Goal: Check status: Check status

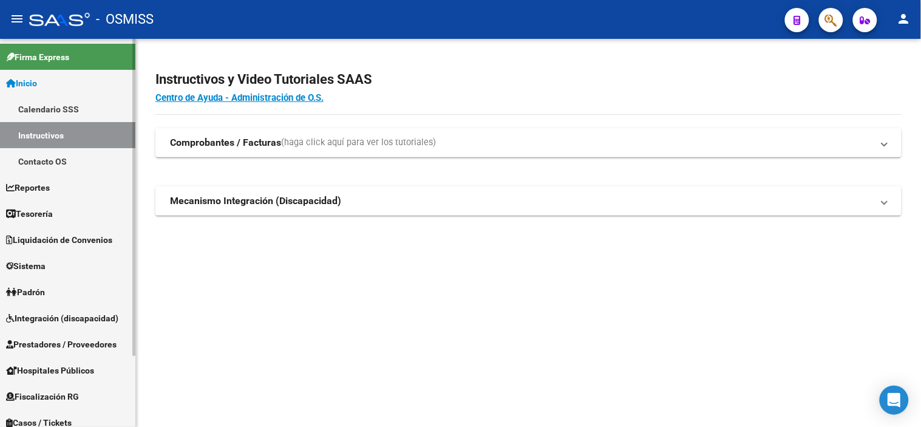
click at [90, 237] on span "Liquidación de Convenios" at bounding box center [59, 239] width 106 height 13
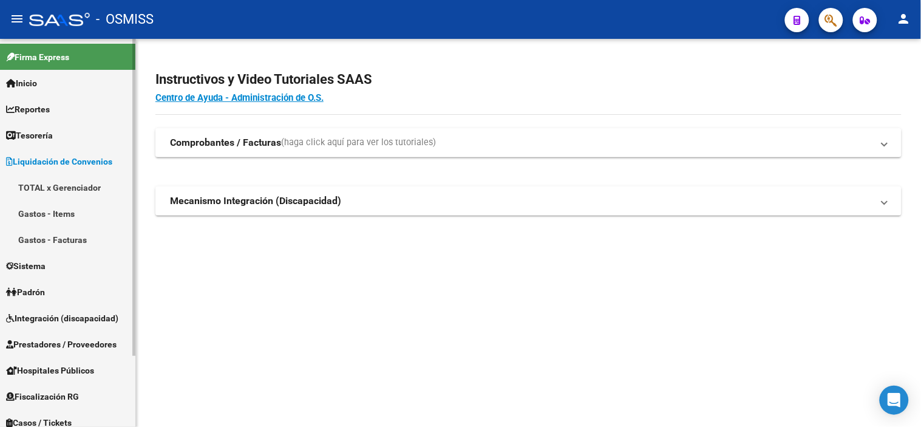
click at [56, 155] on span "Liquidación de Convenios" at bounding box center [59, 161] width 106 height 13
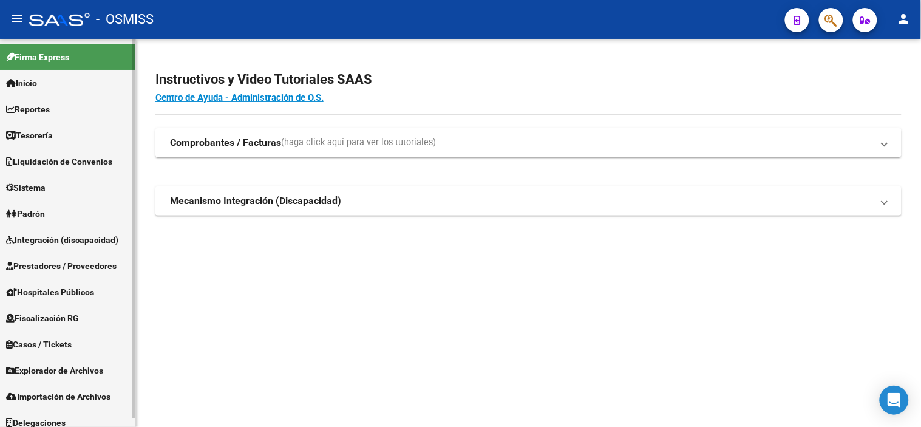
click at [98, 259] on span "Prestadores / Proveedores" at bounding box center [61, 265] width 110 height 13
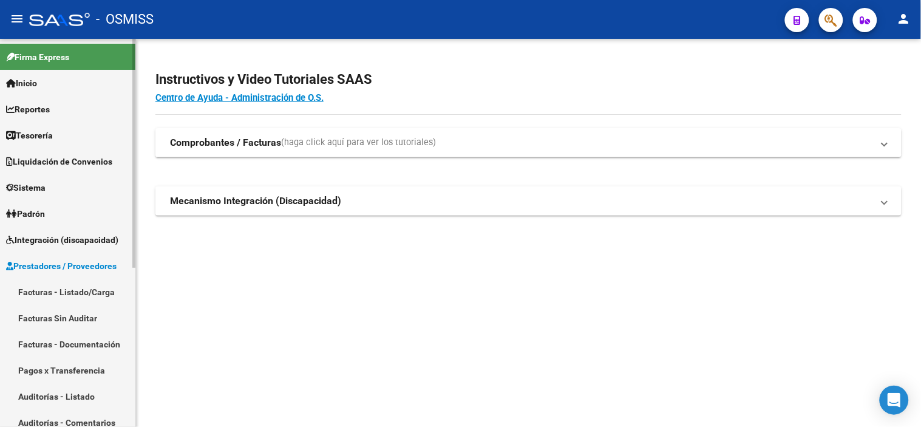
click at [112, 299] on link "Facturas - Listado/Carga" at bounding box center [67, 292] width 135 height 26
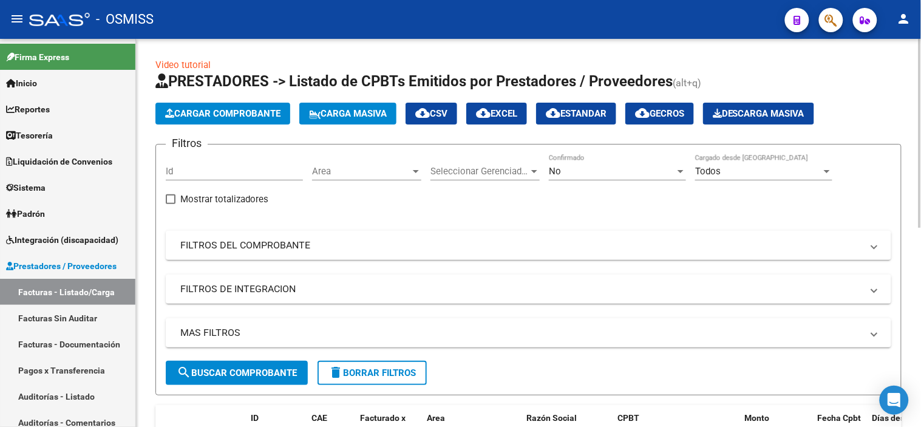
click at [370, 172] on span "Area" at bounding box center [361, 171] width 98 height 11
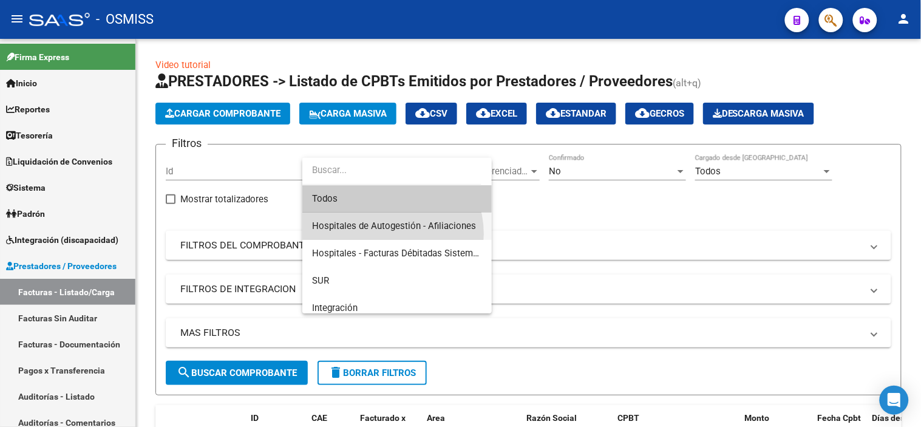
click at [385, 234] on span "Hospitales de Autogestión - Afiliaciones" at bounding box center [397, 225] width 170 height 27
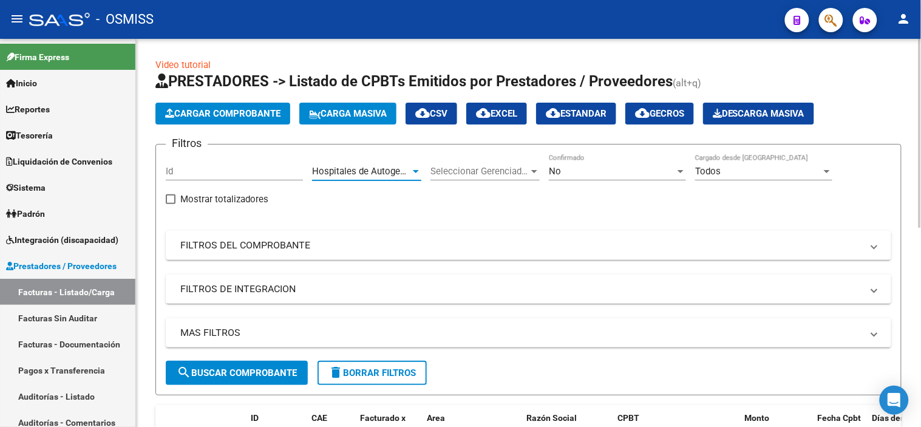
click at [284, 368] on span "search Buscar Comprobante" at bounding box center [237, 372] width 120 height 11
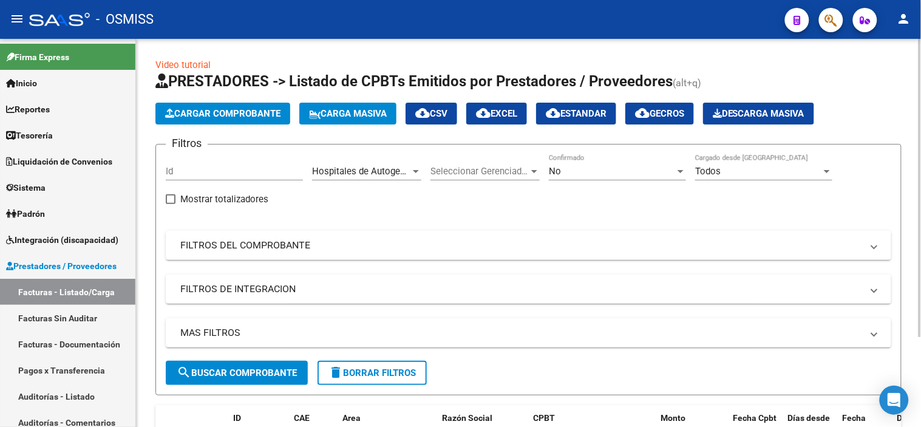
click at [379, 183] on div "Hospitales de Autogestión - Afiliaciones Area" at bounding box center [366, 173] width 109 height 38
click at [377, 175] on span "Hospitales de Autogestión - Afiliaciones" at bounding box center [394, 171] width 164 height 11
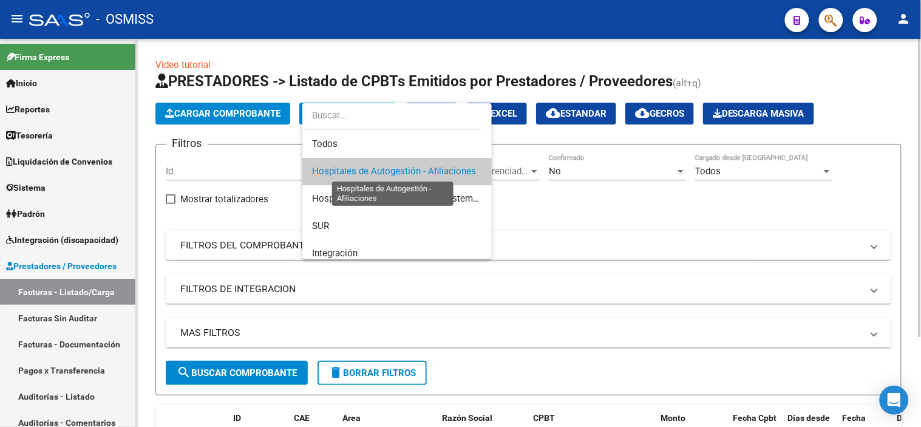
click at [377, 175] on span "Hospitales de Autogestión - Afiliaciones" at bounding box center [394, 171] width 164 height 11
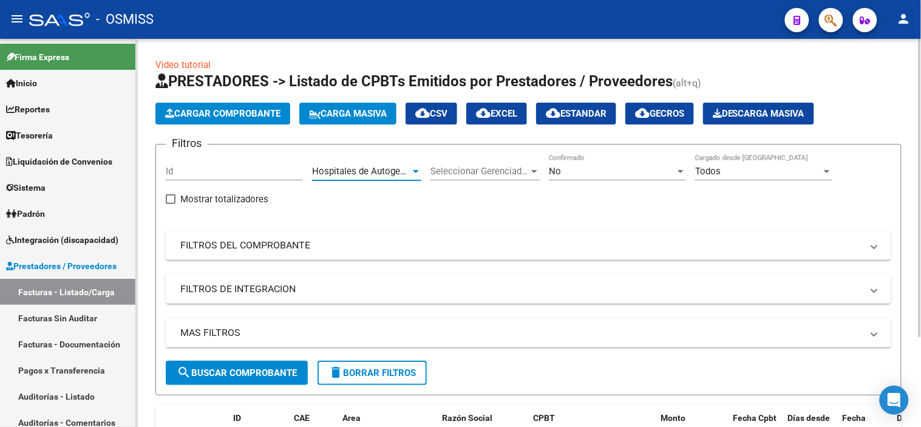
click at [617, 174] on div "No" at bounding box center [612, 171] width 126 height 11
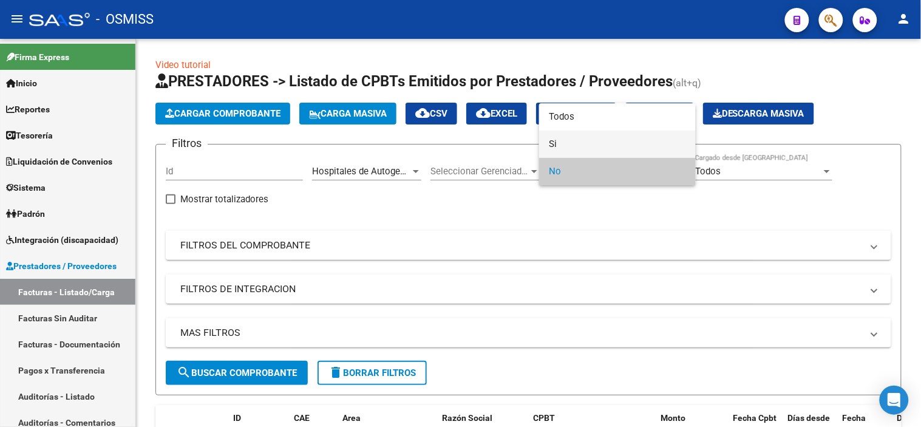
click at [617, 150] on span "Si" at bounding box center [617, 143] width 137 height 27
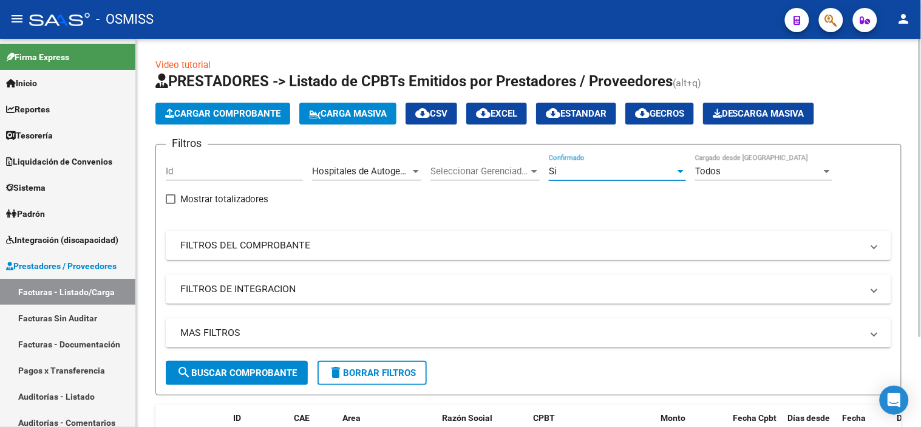
scroll to position [67, 0]
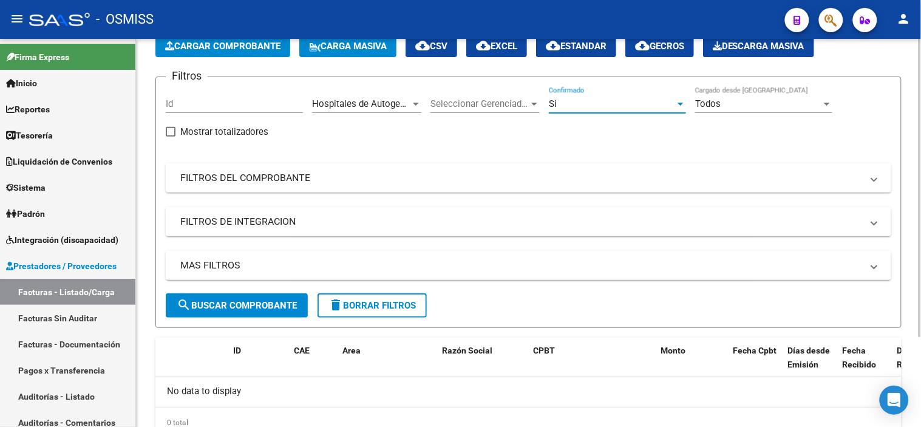
click at [557, 259] on mat-panel-title "MAS FILTROS" at bounding box center [520, 265] width 681 height 13
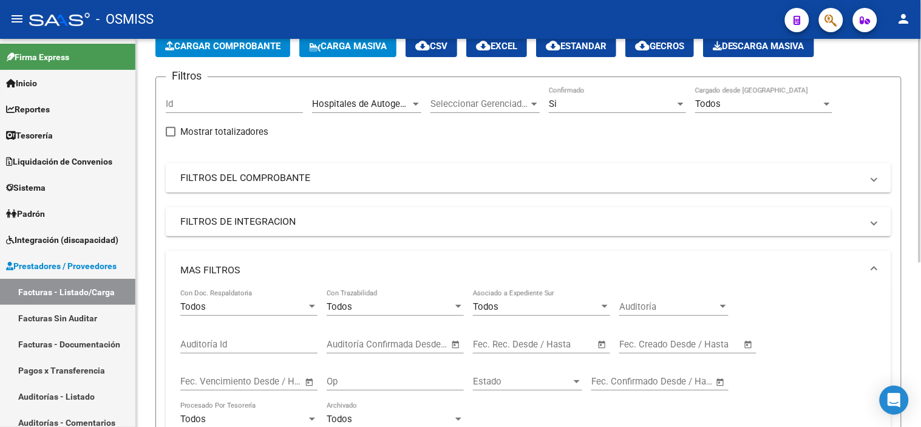
scroll to position [135, 0]
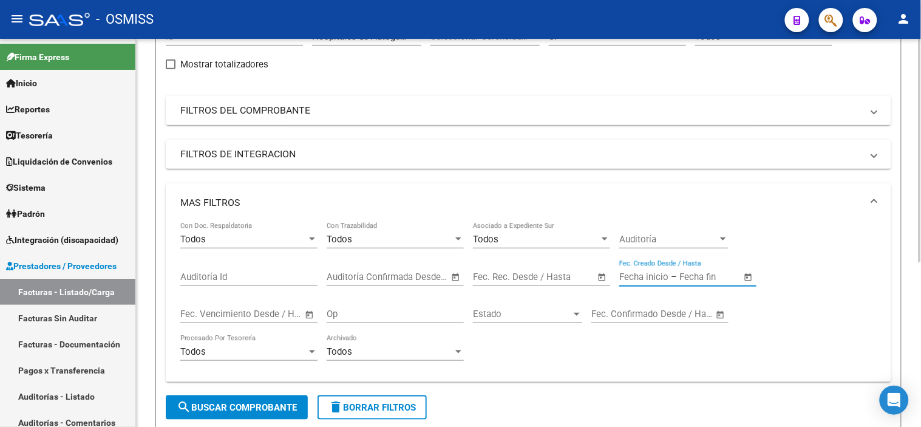
click at [688, 280] on input "text" at bounding box center [708, 276] width 59 height 11
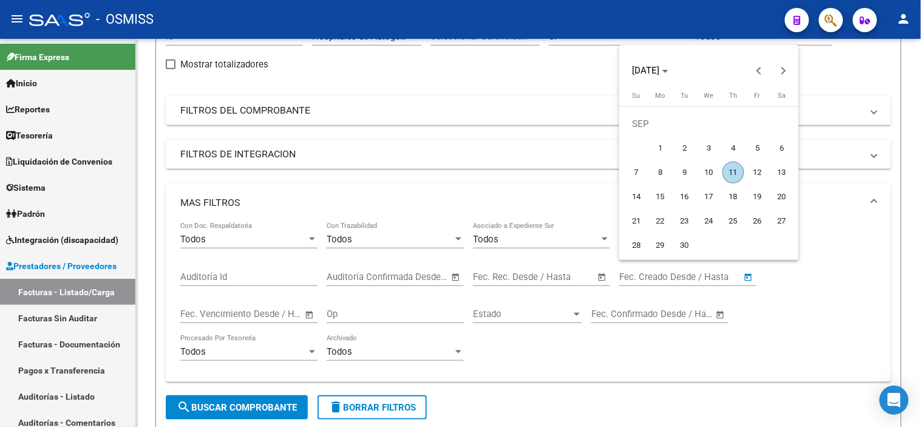
click at [712, 167] on span "10" at bounding box center [709, 172] width 22 height 22
type input "[DATE]"
click at [712, 167] on span "10" at bounding box center [709, 172] width 22 height 22
type input "[DATE]"
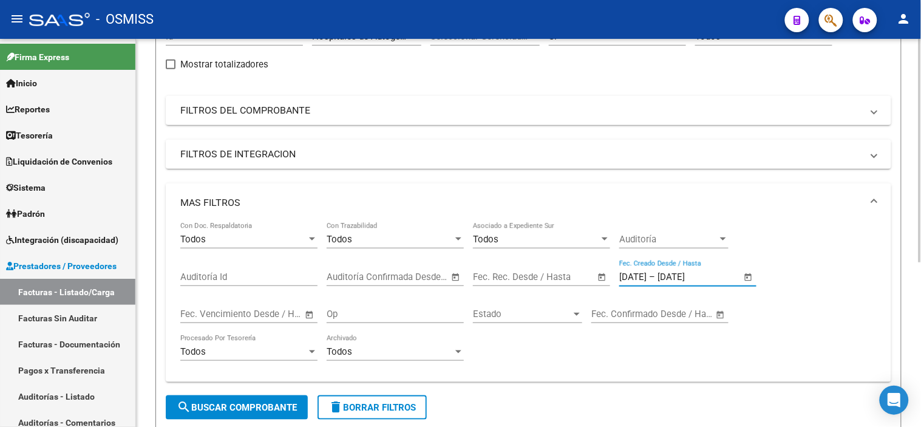
click at [202, 407] on span "search Buscar Comprobante" at bounding box center [237, 407] width 120 height 11
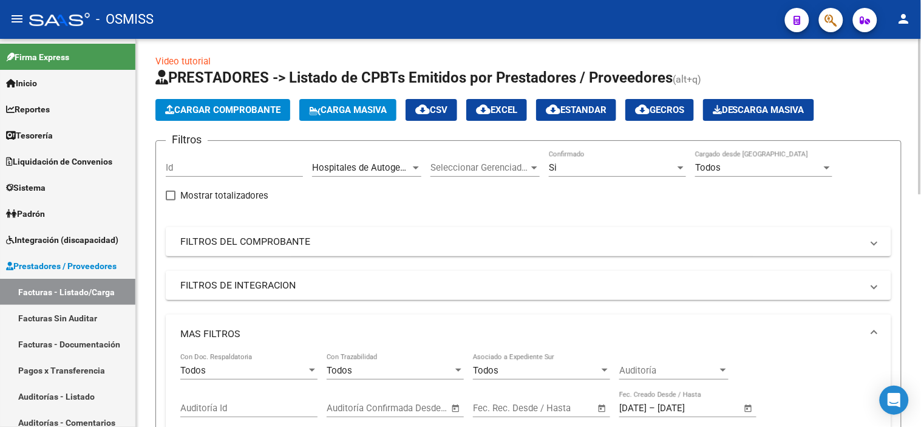
scroll to position [0, 0]
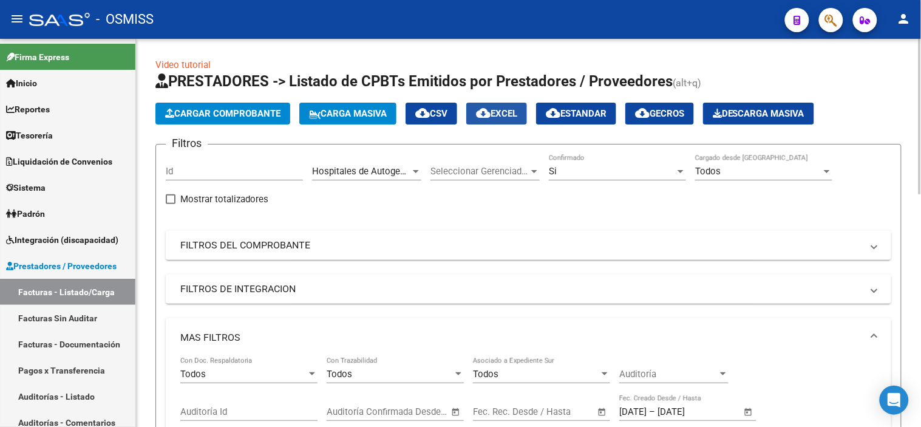
click at [505, 122] on button "cloud_download EXCEL" at bounding box center [496, 114] width 61 height 22
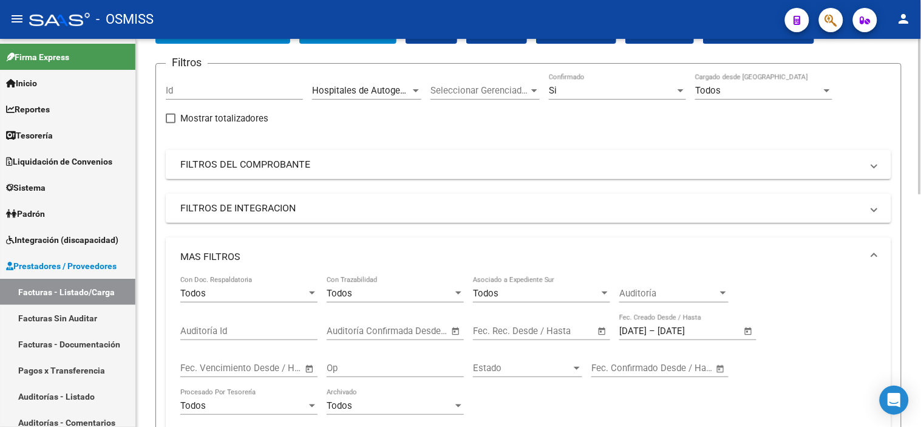
scroll to position [67, 0]
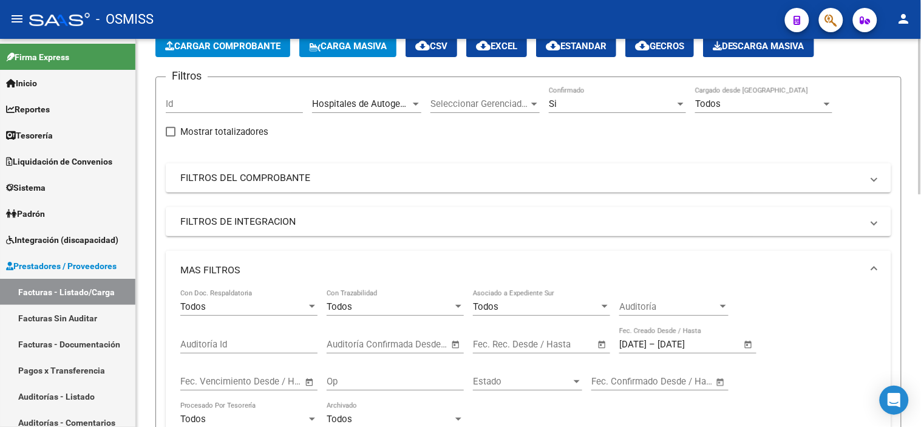
click at [367, 99] on span "Hospitales de Autogestión - Afiliaciones" at bounding box center [394, 103] width 164 height 11
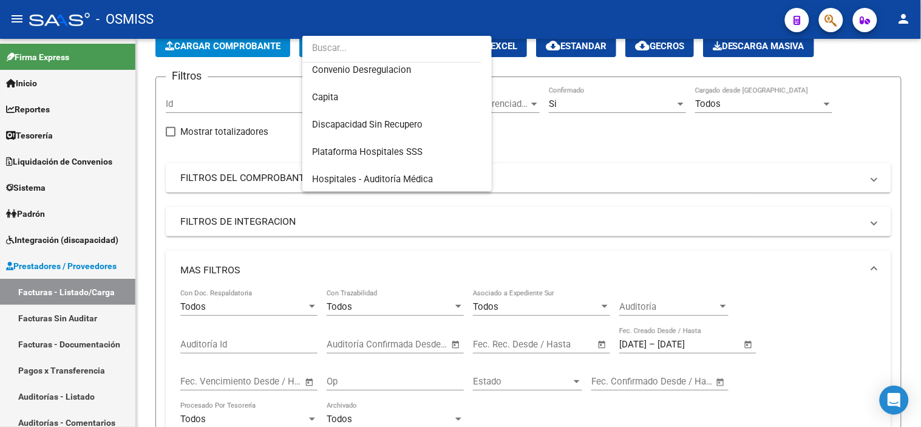
scroll to position [202, 0]
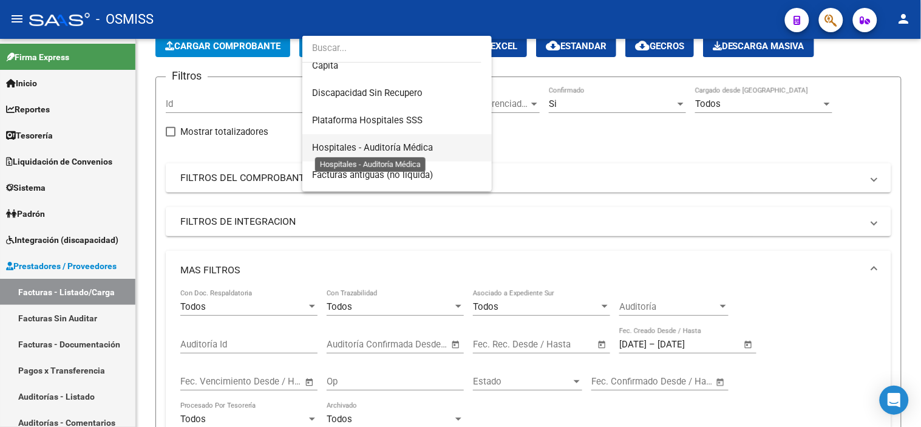
click at [391, 149] on span "Hospitales - Auditoría Médica" at bounding box center [372, 147] width 121 height 11
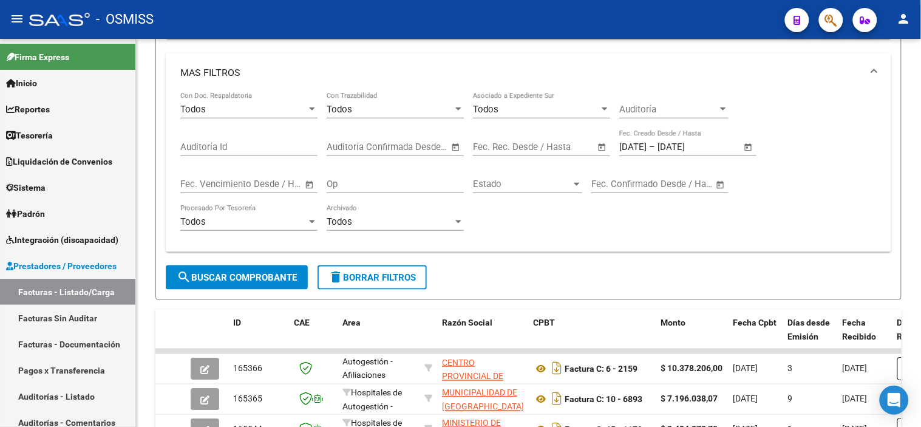
scroll to position [269, 0]
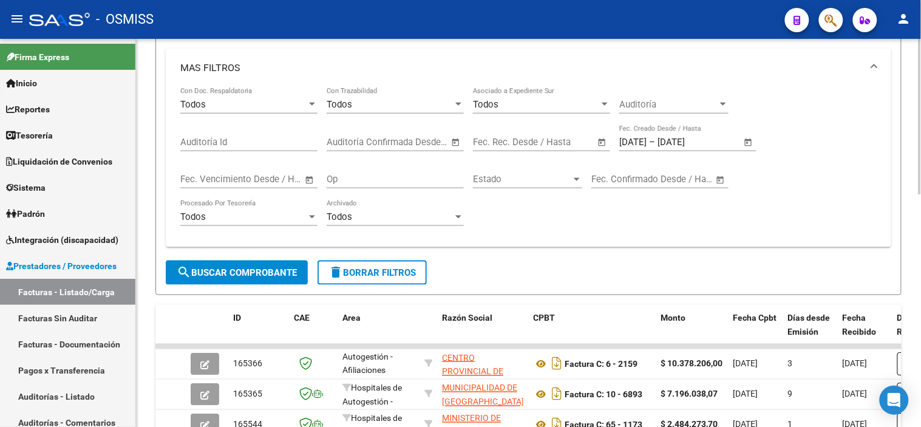
click at [231, 279] on button "search Buscar Comprobante" at bounding box center [237, 272] width 142 height 24
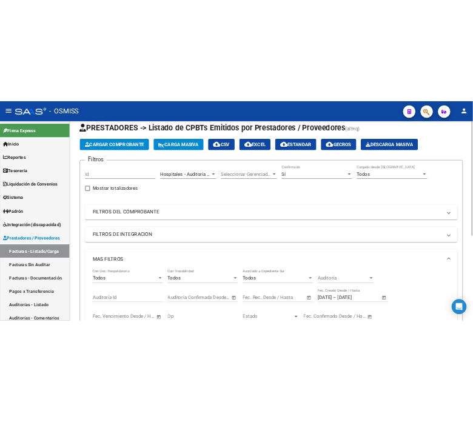
scroll to position [0, 0]
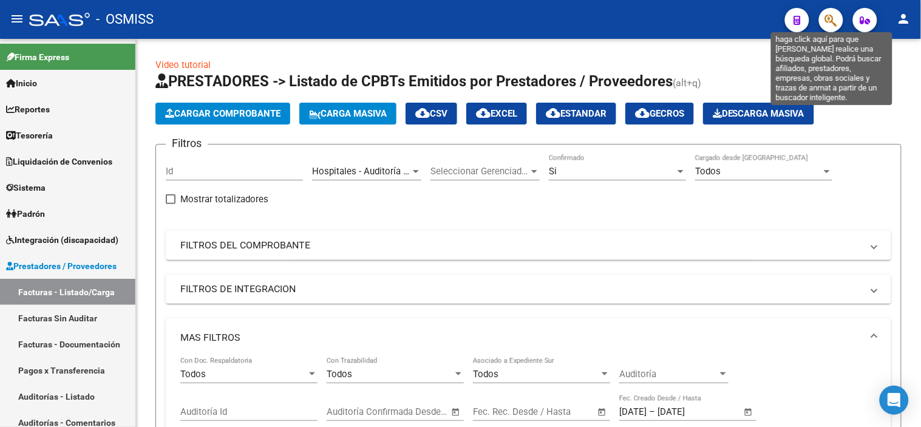
click at [826, 24] on icon "button" at bounding box center [831, 20] width 12 height 14
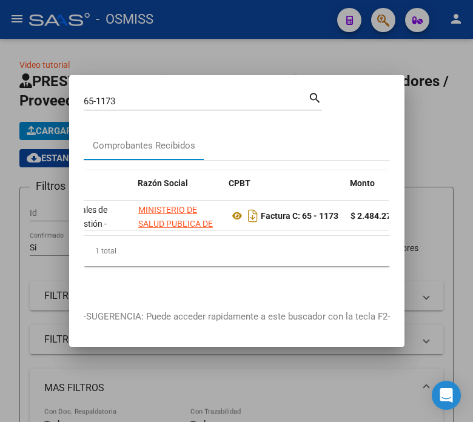
scroll to position [0, 246]
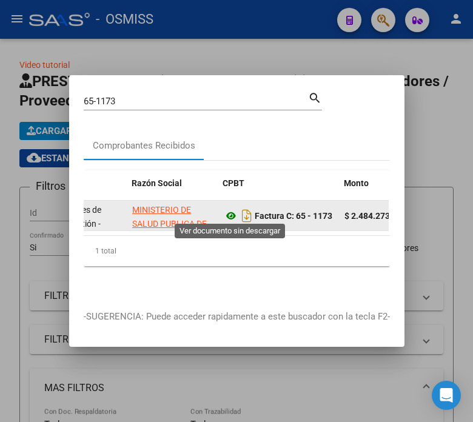
click at [233, 209] on icon at bounding box center [231, 216] width 16 height 15
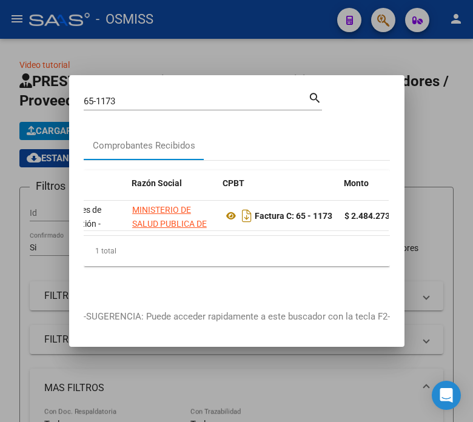
click at [214, 262] on div "1 total" at bounding box center [237, 251] width 306 height 30
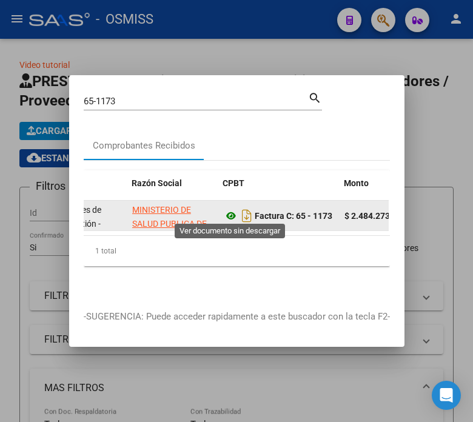
click at [231, 209] on icon at bounding box center [231, 216] width 16 height 15
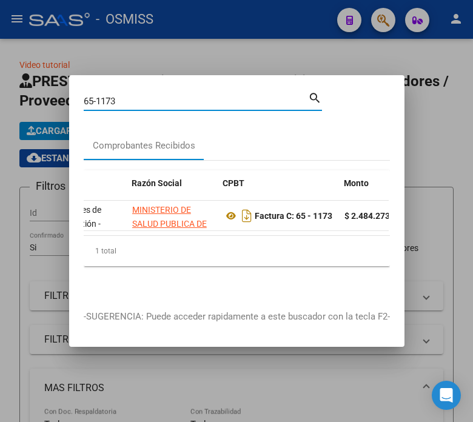
drag, startPoint x: 137, startPoint y: 93, endPoint x: 63, endPoint y: 106, distance: 75.1
click at [63, 106] on div "65-1173 Buscar (apellido, dni, cuil, nro traspaso, cuit, obra social) search Co…" at bounding box center [236, 211] width 473 height 422
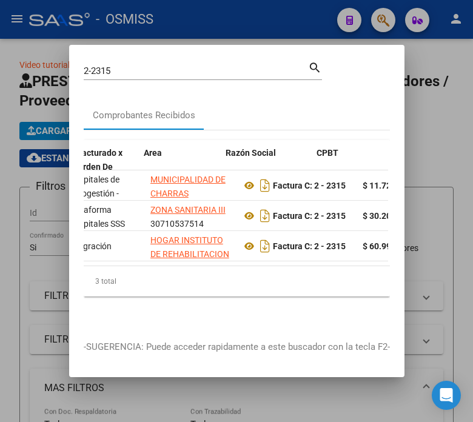
scroll to position [0, 235]
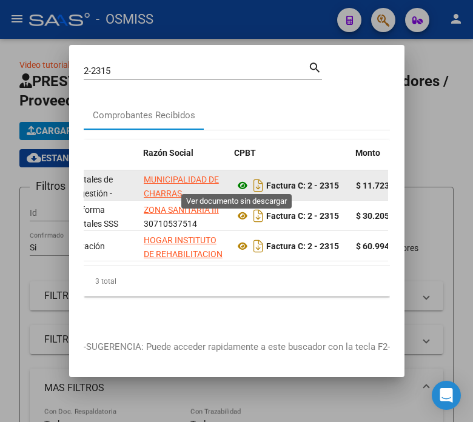
click at [239, 186] on icon at bounding box center [243, 185] width 16 height 15
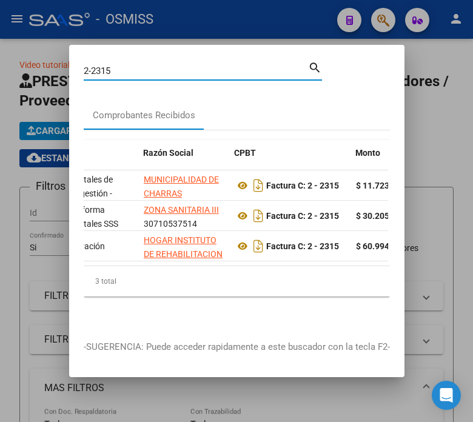
drag, startPoint x: 129, startPoint y: 64, endPoint x: 84, endPoint y: 66, distance: 44.9
click at [84, 66] on input "2-2315" at bounding box center [196, 71] width 225 height 11
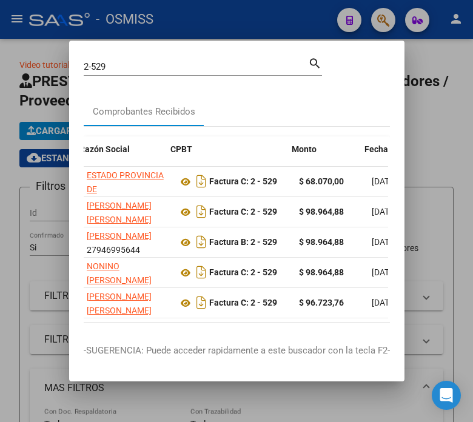
scroll to position [0, 299]
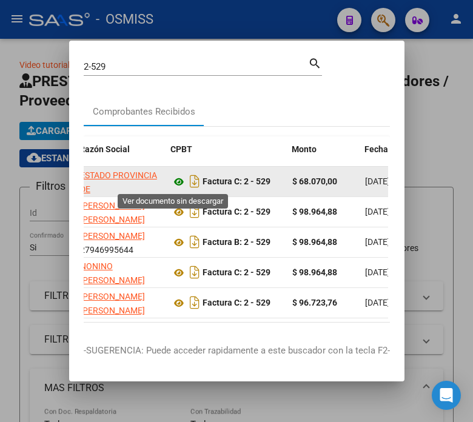
click at [174, 183] on icon at bounding box center [179, 182] width 16 height 15
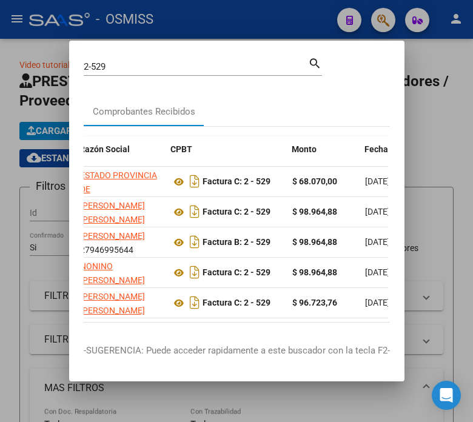
click at [142, 69] on input "2-529" at bounding box center [196, 66] width 225 height 11
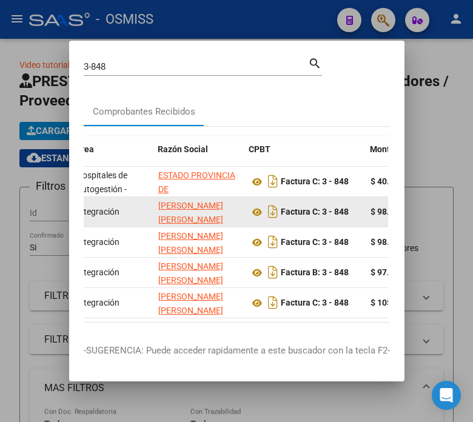
drag, startPoint x: 255, startPoint y: 198, endPoint x: 278, endPoint y: 201, distance: 23.2
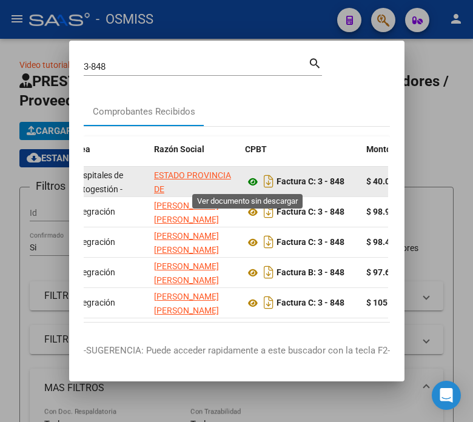
click at [245, 181] on icon at bounding box center [253, 182] width 16 height 15
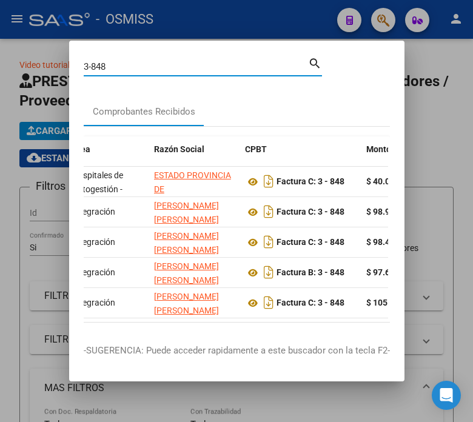
drag, startPoint x: 149, startPoint y: 68, endPoint x: 43, endPoint y: 69, distance: 105.6
click at [33, 73] on div "3-848 Buscar (apellido, dni, cuil, nro traspaso, cuit, obra social) search Comp…" at bounding box center [236, 211] width 473 height 422
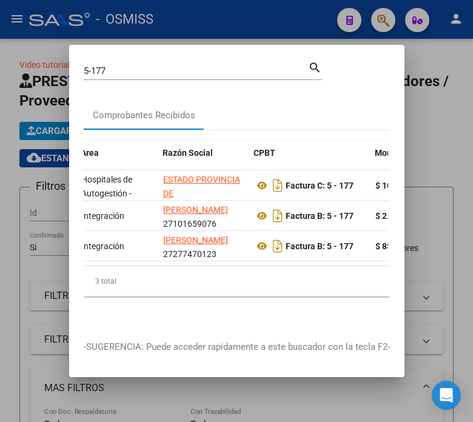
scroll to position [0, 254]
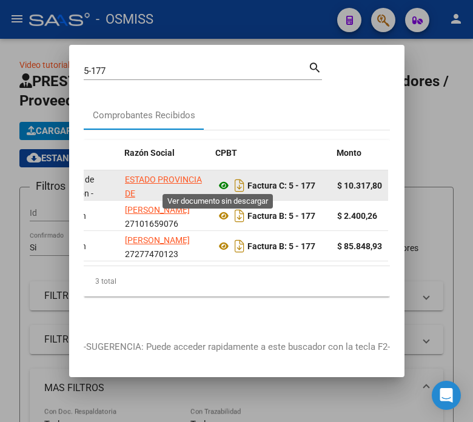
click at [216, 179] on icon at bounding box center [224, 185] width 16 height 15
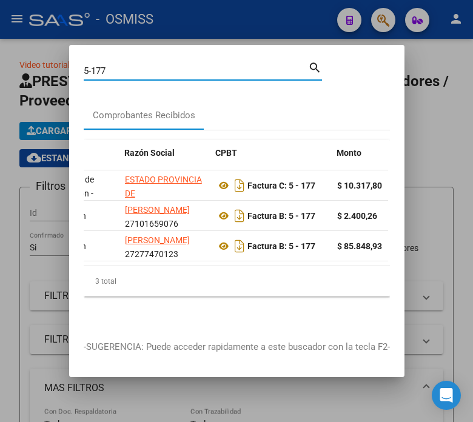
drag, startPoint x: 110, startPoint y: 68, endPoint x: 70, endPoint y: 64, distance: 40.3
click at [70, 64] on mat-dialog-content "5-177 Buscar (apellido, dni, cuil, nro traspaso, cuit, obra social) search Comp…" at bounding box center [237, 192] width 336 height 266
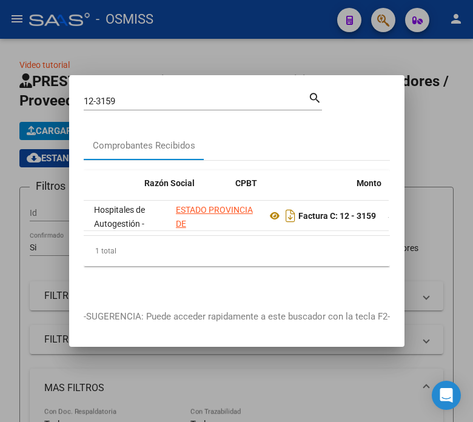
scroll to position [0, 246]
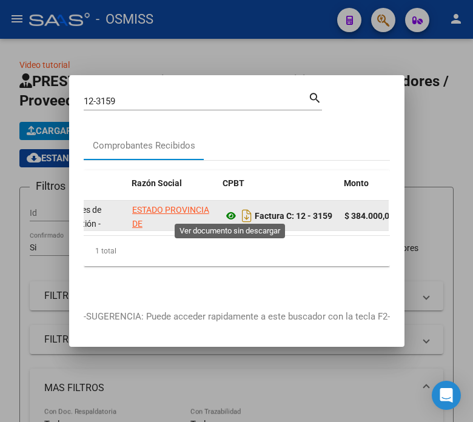
click at [228, 211] on icon at bounding box center [231, 216] width 16 height 15
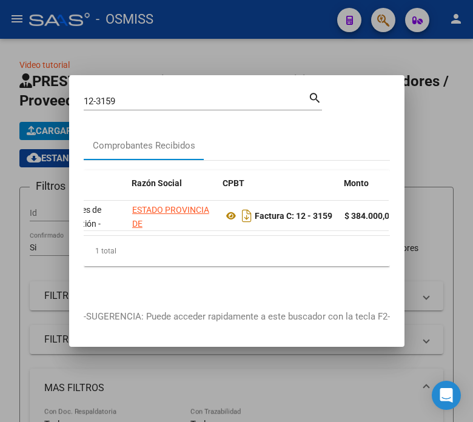
click at [181, 98] on input "12-3159" at bounding box center [196, 101] width 225 height 11
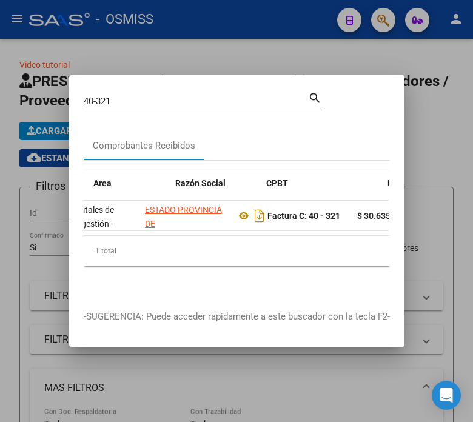
scroll to position [0, 259]
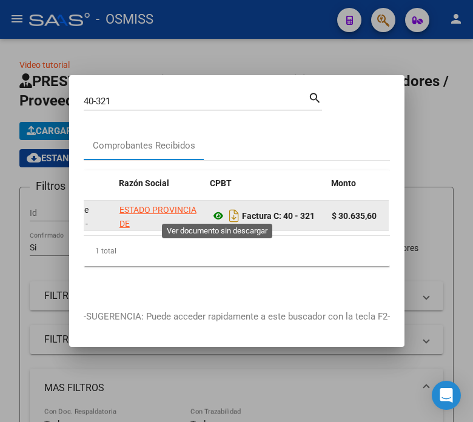
click at [216, 211] on icon at bounding box center [219, 216] width 16 height 15
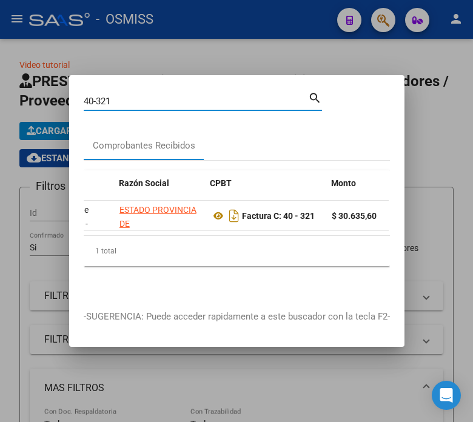
drag, startPoint x: 157, startPoint y: 98, endPoint x: 62, endPoint y: 104, distance: 94.8
click at [62, 104] on div "40-321 Buscar (apellido, dni, cuil, nro traspaso, cuit, obra social) search Com…" at bounding box center [236, 211] width 473 height 422
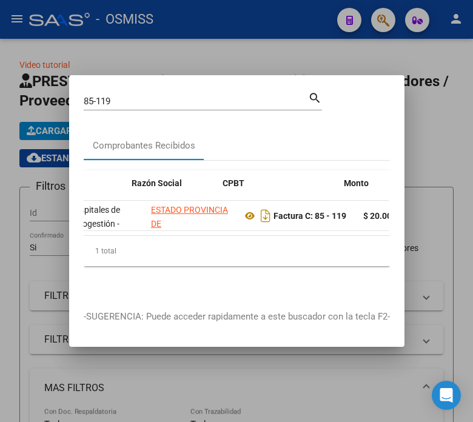
scroll to position [0, 253]
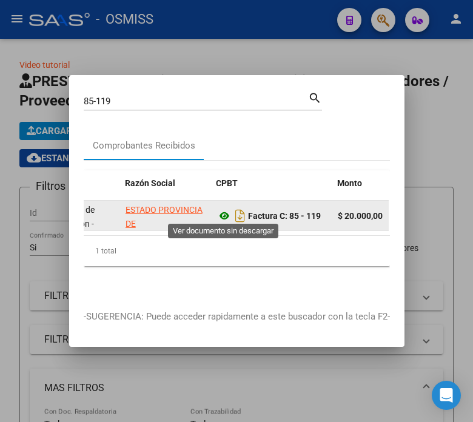
click at [220, 213] on icon at bounding box center [225, 216] width 16 height 15
click at [225, 209] on icon at bounding box center [225, 216] width 16 height 15
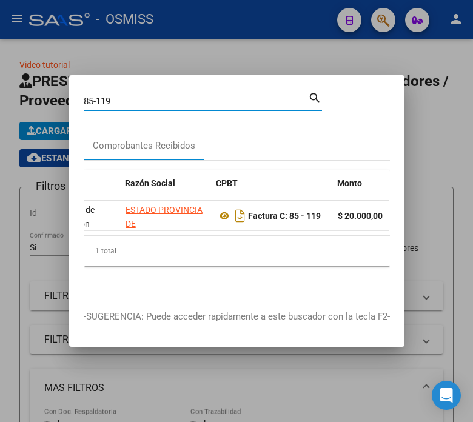
drag, startPoint x: 124, startPoint y: 95, endPoint x: 59, endPoint y: 103, distance: 64.8
click at [59, 103] on div "85-119 Buscar (apellido, dni, cuil, nro traspaso, cuit, obra social) search Com…" at bounding box center [236, 211] width 473 height 422
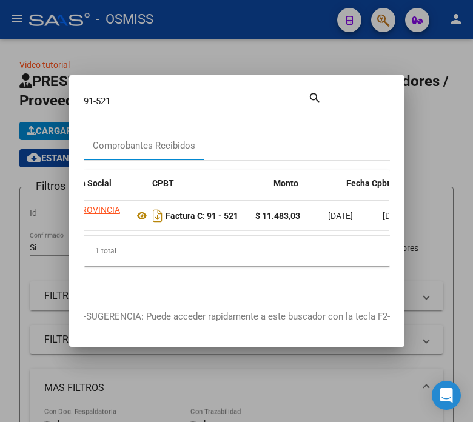
scroll to position [0, 317]
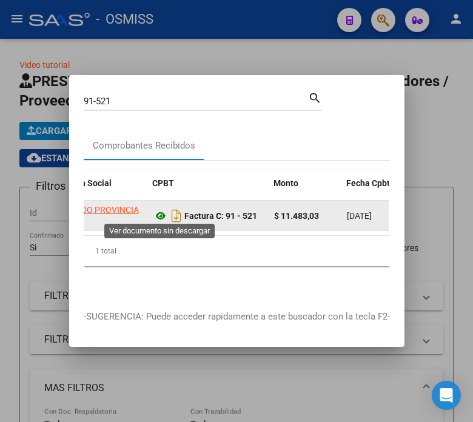
click at [160, 215] on icon at bounding box center [161, 216] width 16 height 15
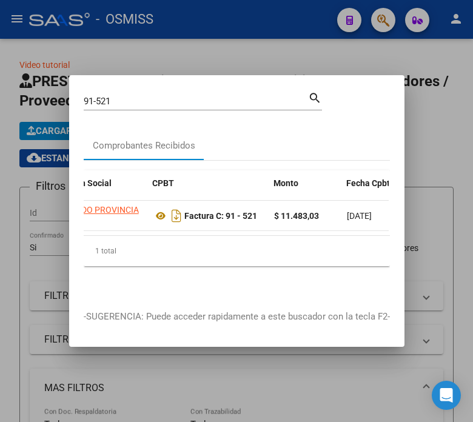
click at [149, 92] on div "91-521 Buscar (apellido, dni, [PERSON_NAME], nro traspaso, cuit, obra social)" at bounding box center [196, 101] width 225 height 18
click at [149, 98] on input "91-521" at bounding box center [196, 101] width 225 height 11
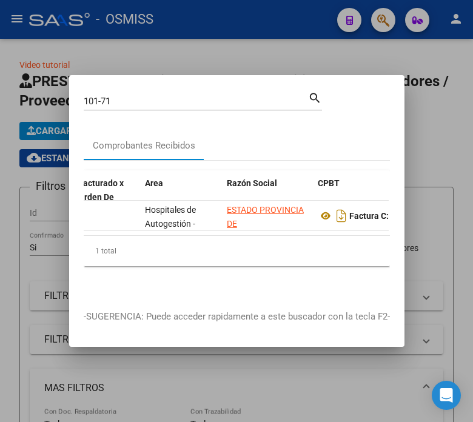
scroll to position [0, 291]
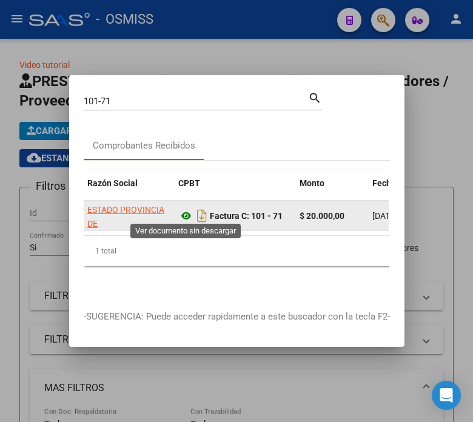
click at [183, 212] on icon at bounding box center [186, 216] width 16 height 15
click at [184, 211] on icon at bounding box center [186, 216] width 16 height 15
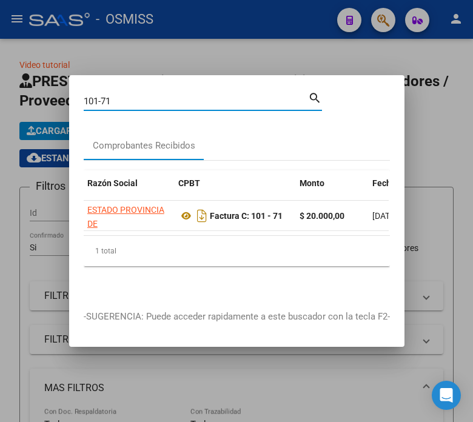
drag, startPoint x: 136, startPoint y: 95, endPoint x: 52, endPoint y: 112, distance: 85.4
click at [52, 112] on div "101-71 Buscar (apellido, dni, cuil, nro traspaso, cuit, obra social) search Com…" at bounding box center [236, 211] width 473 height 422
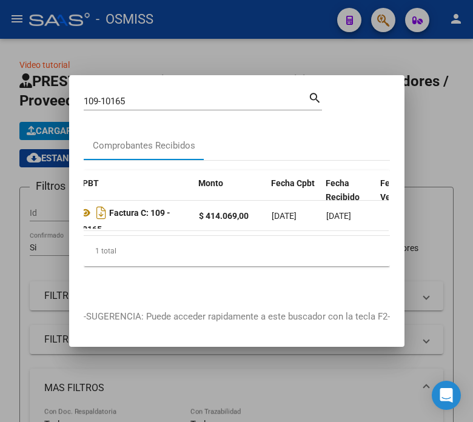
scroll to position [0, 297]
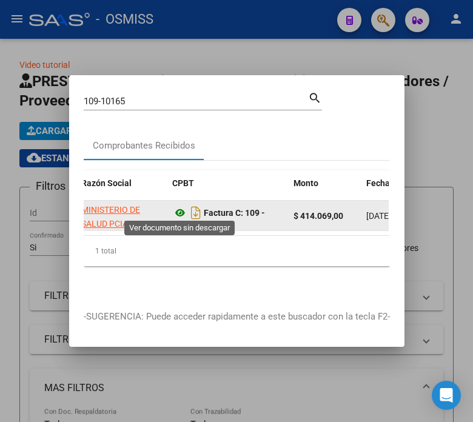
click at [177, 209] on icon at bounding box center [180, 213] width 16 height 15
click at [177, 206] on icon at bounding box center [180, 213] width 16 height 15
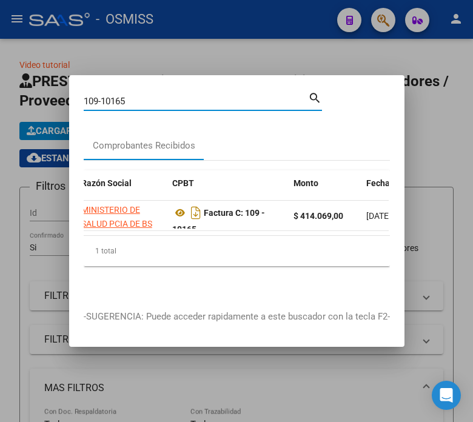
click at [149, 99] on input "109-10165" at bounding box center [196, 101] width 225 height 11
drag, startPoint x: 149, startPoint y: 99, endPoint x: 98, endPoint y: 95, distance: 50.5
click at [98, 96] on input "109-10165" at bounding box center [196, 101] width 225 height 11
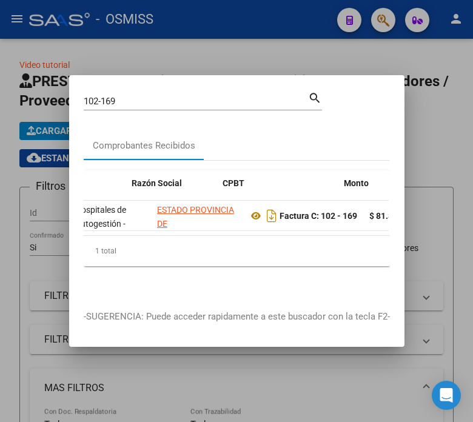
scroll to position [0, 253]
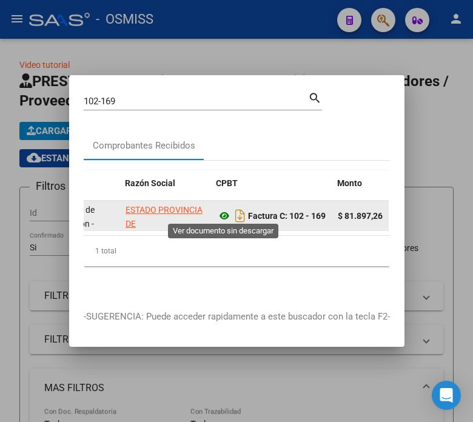
click at [221, 209] on icon at bounding box center [225, 216] width 16 height 15
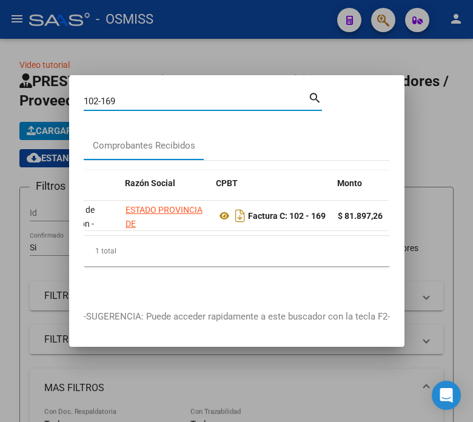
drag, startPoint x: 161, startPoint y: 93, endPoint x: 91, endPoint y: 89, distance: 70.6
click at [91, 92] on div "102-169 Buscar (apellido, dni, cuil, [PERSON_NAME], cuit, obra social)" at bounding box center [196, 101] width 225 height 18
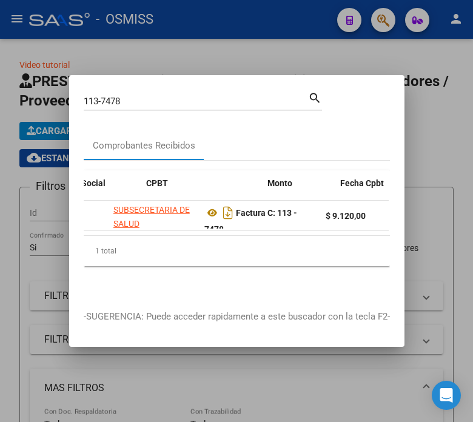
scroll to position [0, 323]
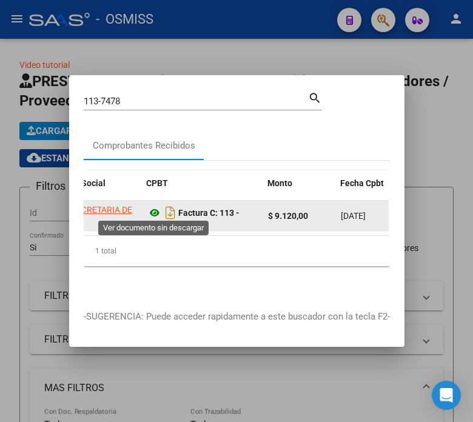
click at [154, 213] on icon at bounding box center [155, 213] width 16 height 15
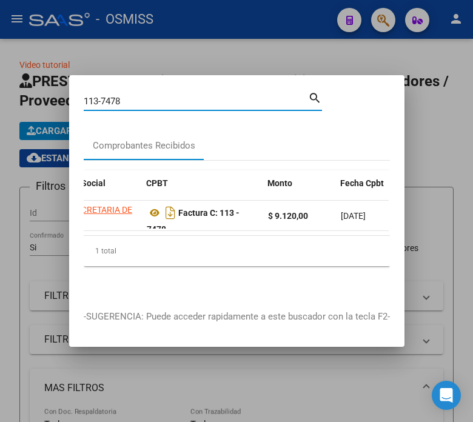
drag, startPoint x: 130, startPoint y: 92, endPoint x: 38, endPoint y: 101, distance: 92.7
click at [38, 101] on div "113-7478 Buscar (apellido, dni, cuil, nro traspaso, cuit, obra social) search C…" at bounding box center [236, 211] width 473 height 422
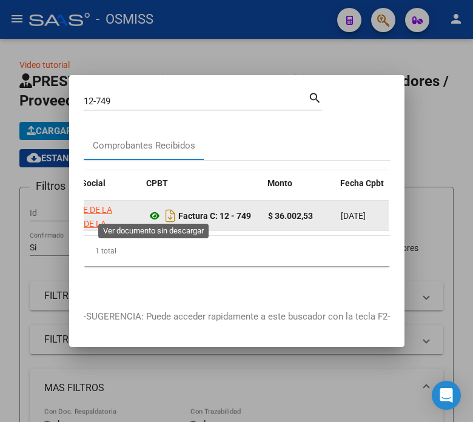
click at [149, 209] on icon at bounding box center [155, 216] width 16 height 15
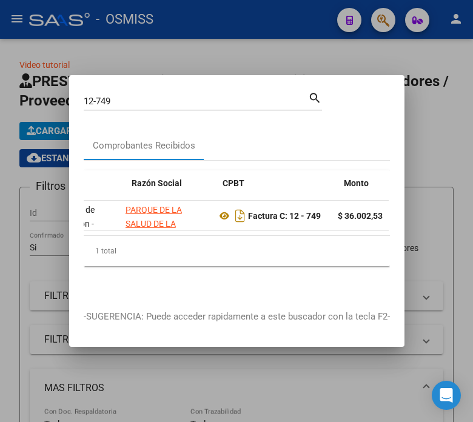
scroll to position [0, 246]
click at [150, 98] on input "12-749" at bounding box center [196, 101] width 225 height 11
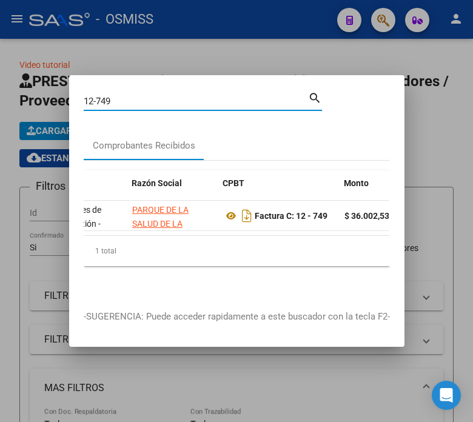
click at [150, 98] on input "12-749" at bounding box center [196, 101] width 225 height 11
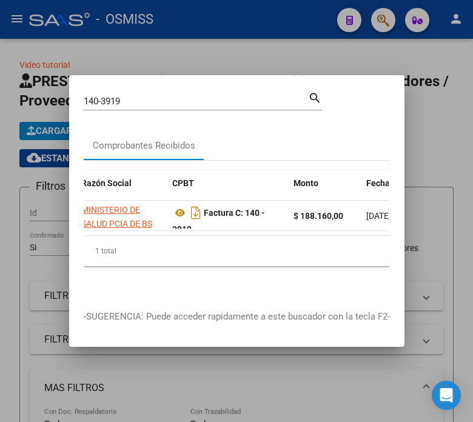
scroll to position [0, 317]
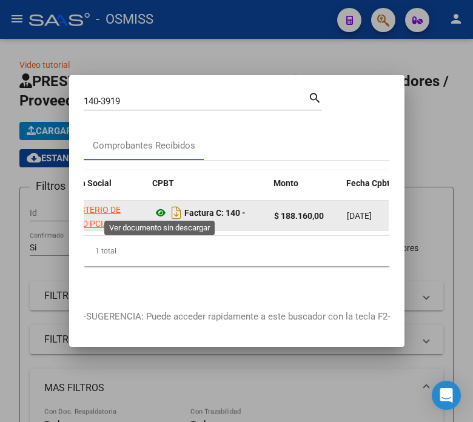
click at [161, 208] on icon at bounding box center [161, 213] width 16 height 15
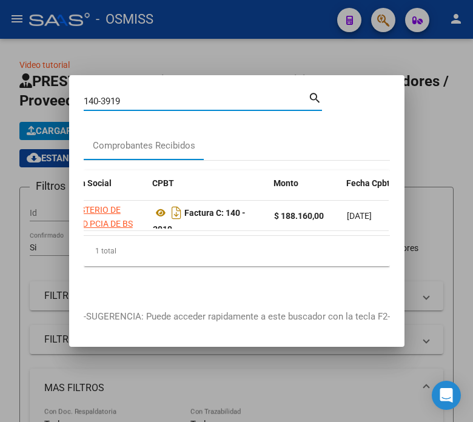
click at [190, 98] on input "140-3919" at bounding box center [196, 101] width 225 height 11
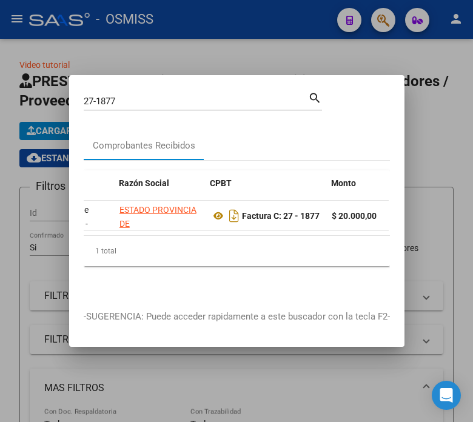
scroll to position [0, 265]
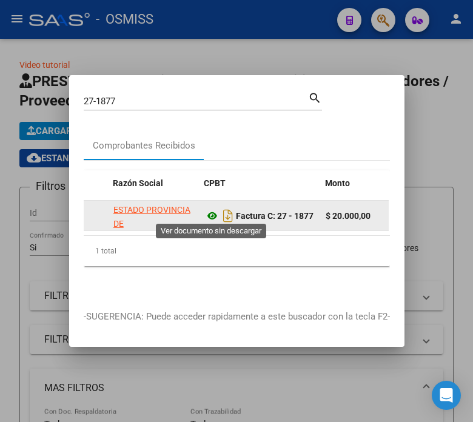
click at [211, 213] on icon at bounding box center [212, 216] width 16 height 15
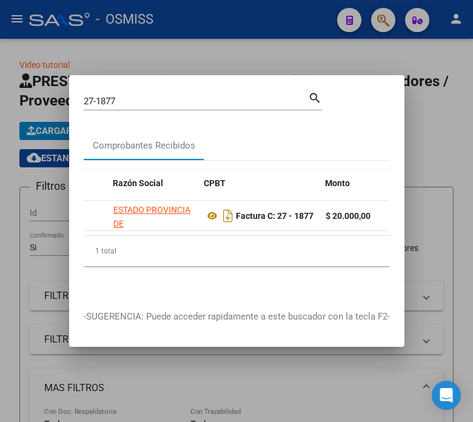
click at [178, 96] on input "27-1877" at bounding box center [196, 101] width 225 height 11
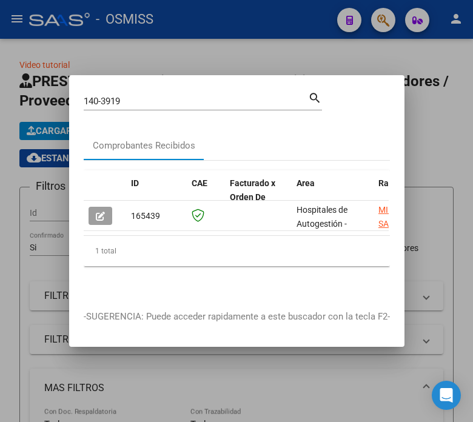
click at [225, 296] on div "ID CAE Facturado x Orden De Area Razón Social CPBT Monto Fecha Cpbt Fecha Recib…" at bounding box center [237, 228] width 306 height 135
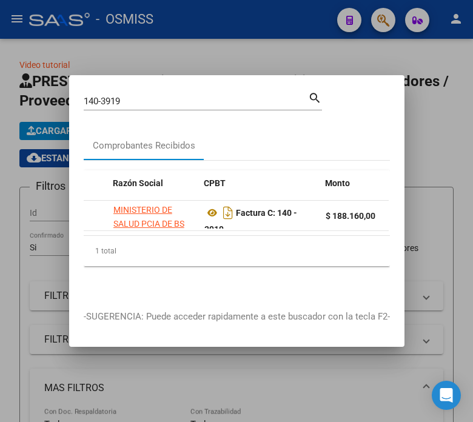
scroll to position [0, 272]
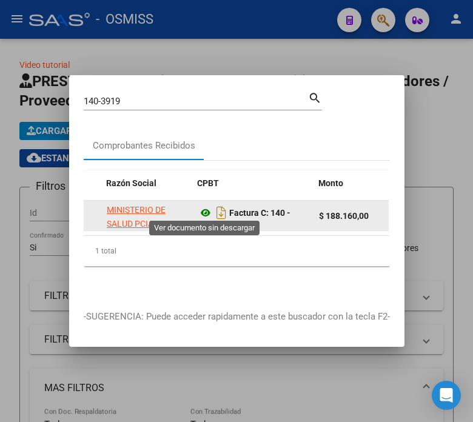
click at [204, 211] on icon at bounding box center [206, 213] width 16 height 15
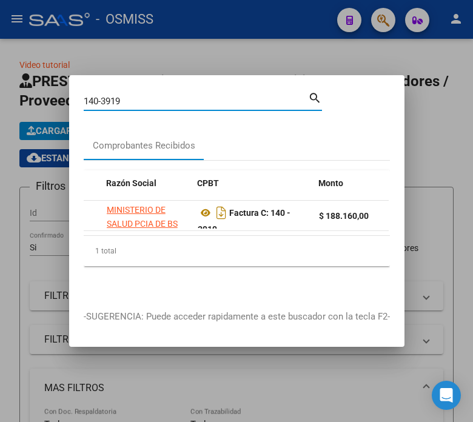
drag, startPoint x: 162, startPoint y: 101, endPoint x: 81, endPoint y: 101, distance: 80.7
click at [81, 101] on mat-dialog-content "140-3919 Buscar (apellido, dni, cuil, nro traspaso, cuit, obra social) search C…" at bounding box center [237, 193] width 336 height 206
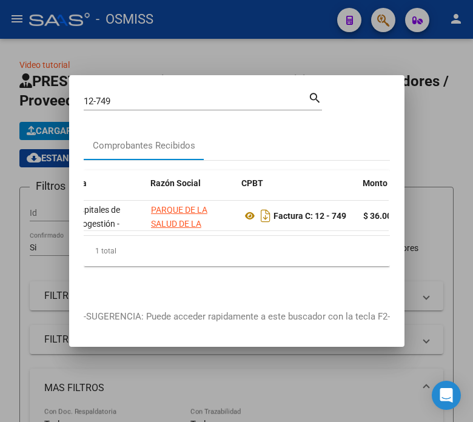
scroll to position [0, 285]
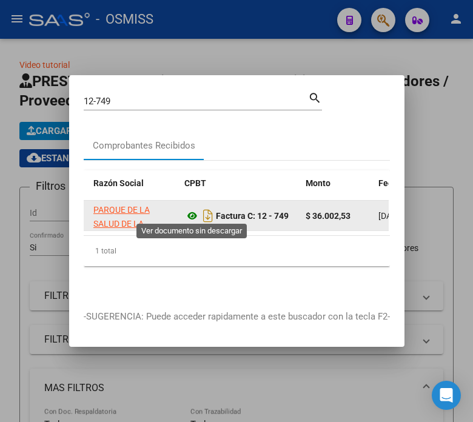
click at [191, 212] on icon at bounding box center [192, 216] width 16 height 15
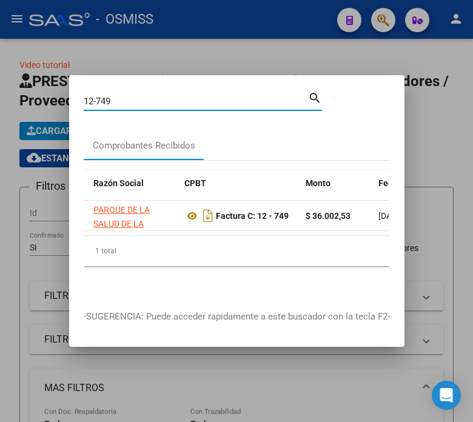
click at [147, 96] on input "12-749" at bounding box center [196, 101] width 225 height 11
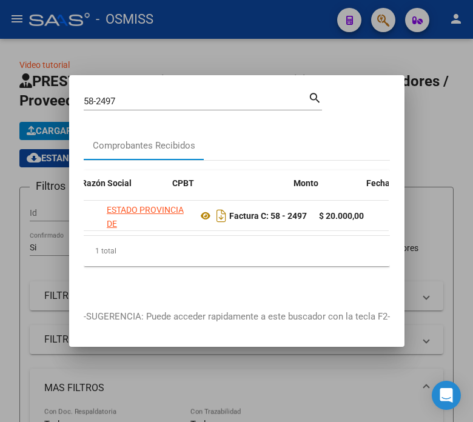
scroll to position [0, 317]
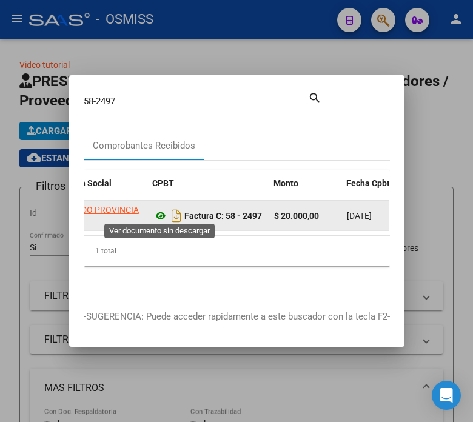
click at [156, 217] on icon at bounding box center [161, 216] width 16 height 15
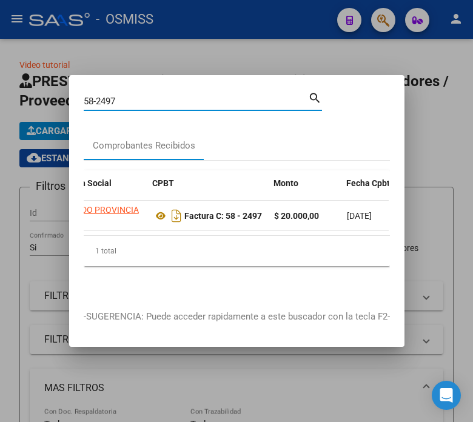
click at [157, 99] on input "58-2497" at bounding box center [196, 101] width 225 height 11
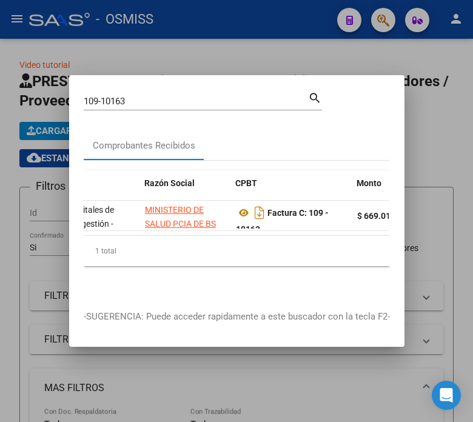
scroll to position [0, 310]
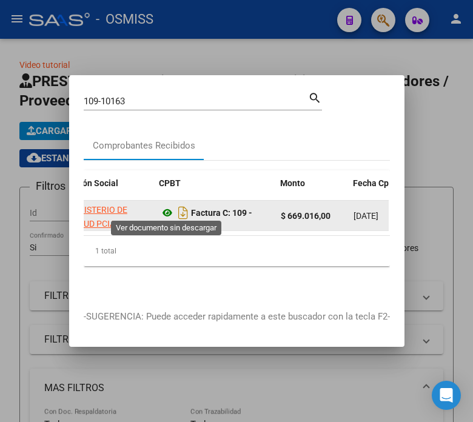
click at [171, 206] on icon at bounding box center [168, 213] width 16 height 15
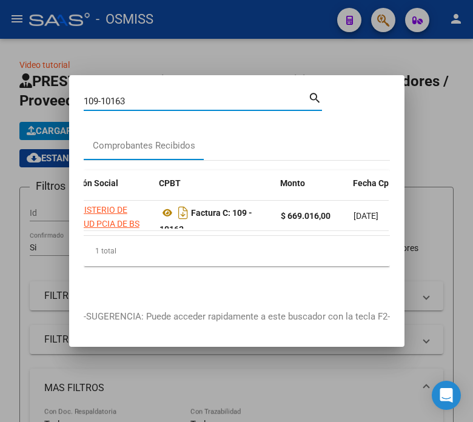
click at [158, 98] on input "109-10163" at bounding box center [196, 101] width 225 height 11
drag, startPoint x: 158, startPoint y: 98, endPoint x: 117, endPoint y: 98, distance: 41.3
click at [117, 98] on input "109-10163" at bounding box center [196, 101] width 225 height 11
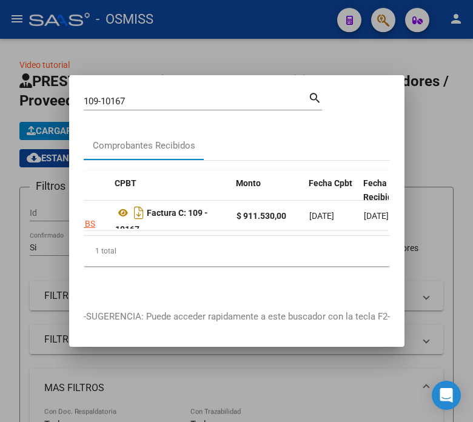
scroll to position [0, 348]
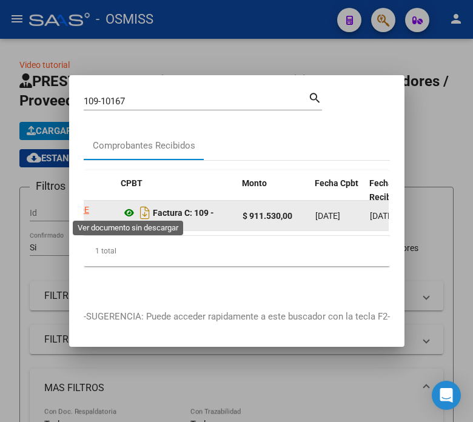
click at [126, 208] on icon at bounding box center [129, 213] width 16 height 15
click at [129, 206] on icon at bounding box center [129, 213] width 16 height 15
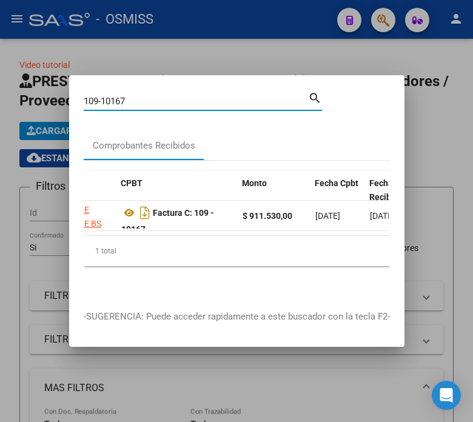
click at [129, 96] on input "109-10167" at bounding box center [196, 101] width 225 height 11
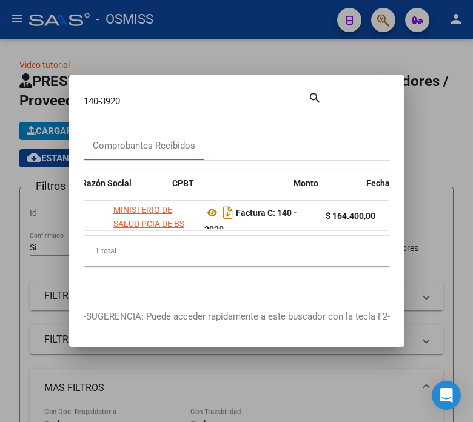
scroll to position [0, 297]
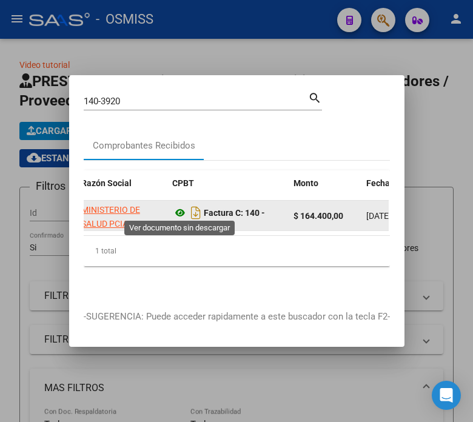
click at [179, 211] on icon at bounding box center [180, 213] width 16 height 15
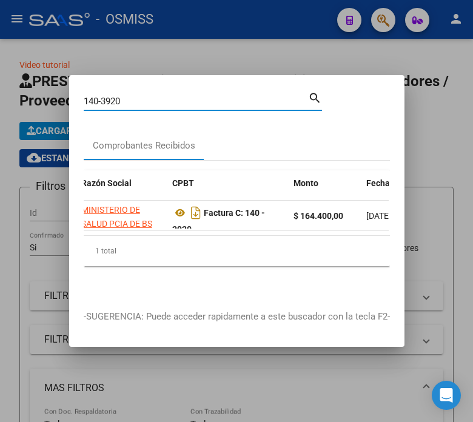
drag, startPoint x: 149, startPoint y: 100, endPoint x: 41, endPoint y: 98, distance: 108.6
click at [41, 98] on div "140-3920 Buscar (apellido, dni, cuil, nro traspaso, cuit, obra social) search C…" at bounding box center [236, 211] width 473 height 422
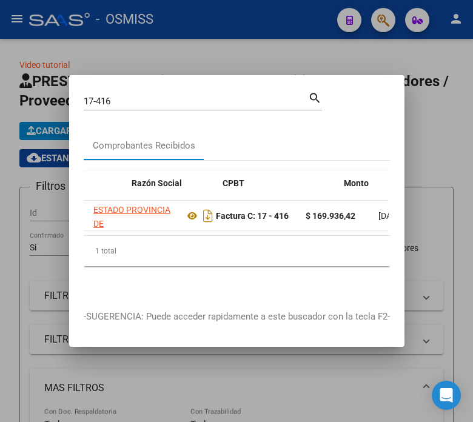
scroll to position [0, 291]
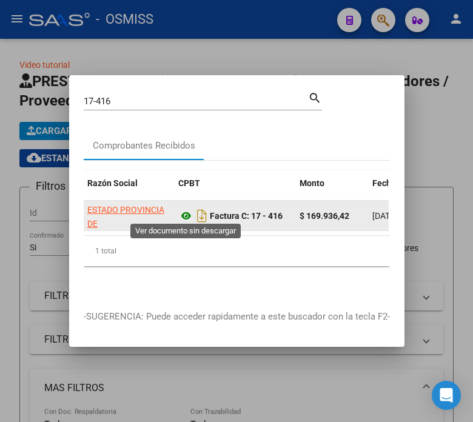
click at [187, 209] on icon at bounding box center [186, 216] width 16 height 15
click at [188, 212] on icon at bounding box center [186, 216] width 16 height 15
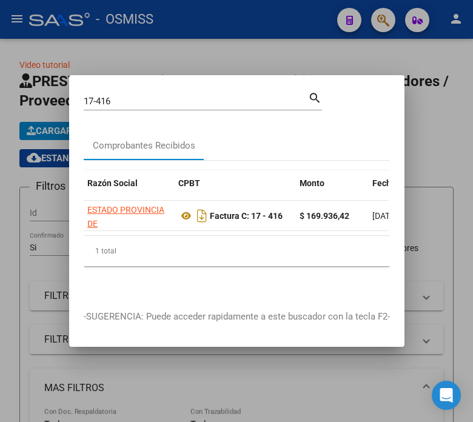
click at [246, 99] on input "17-416" at bounding box center [196, 101] width 225 height 11
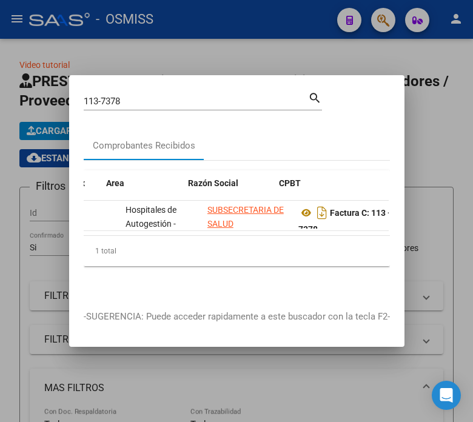
scroll to position [0, 190]
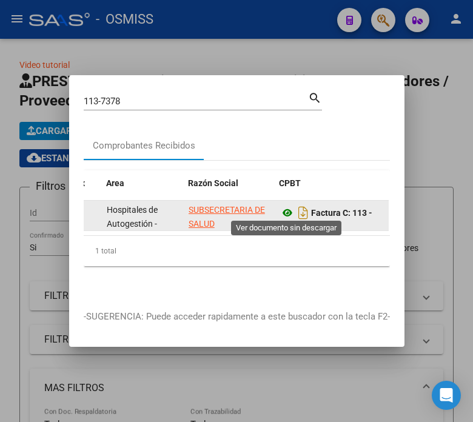
click at [285, 206] on icon at bounding box center [288, 213] width 16 height 15
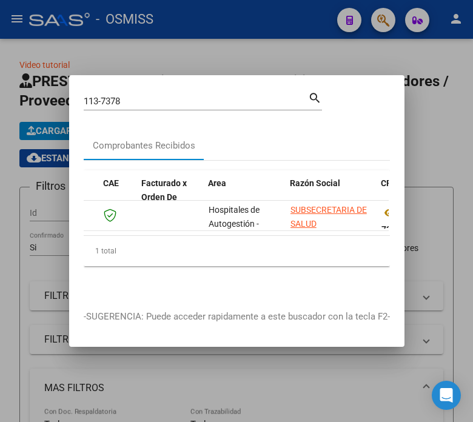
scroll to position [0, 0]
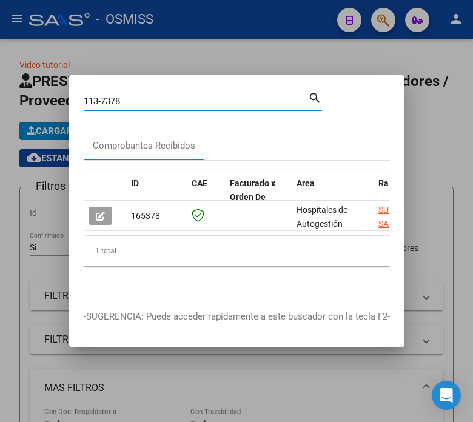
drag, startPoint x: 136, startPoint y: 98, endPoint x: 79, endPoint y: 100, distance: 56.4
click at [79, 100] on mat-dialog-content "113-7378 Buscar (apellido, dni, cuil, nro traspaso, cuit, obra social) search C…" at bounding box center [237, 193] width 336 height 206
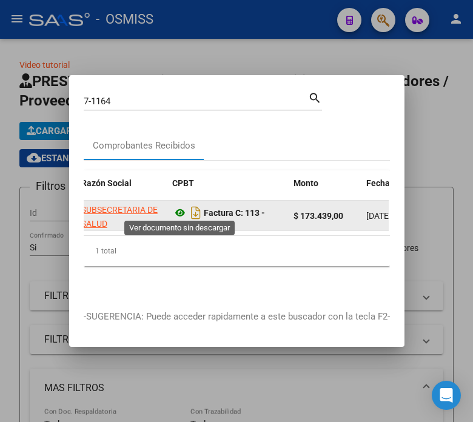
scroll to position [7, 0]
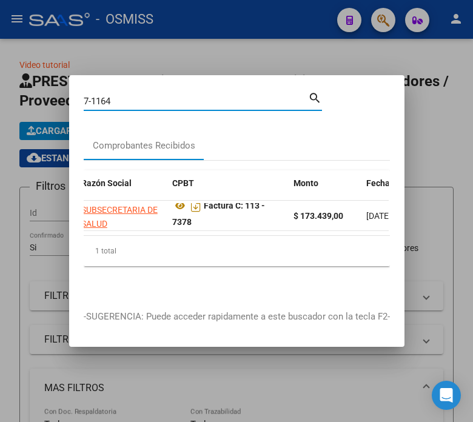
click at [144, 99] on input "7-1164" at bounding box center [196, 101] width 225 height 11
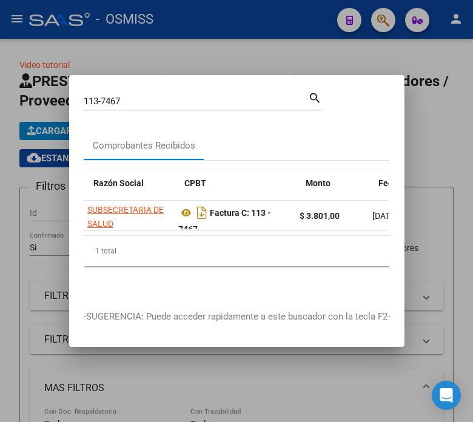
scroll to position [0, 297]
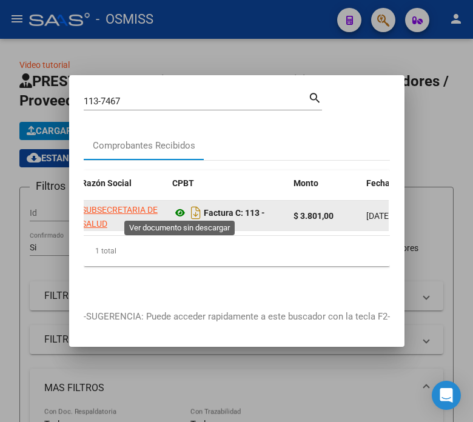
click at [178, 208] on icon at bounding box center [180, 213] width 16 height 15
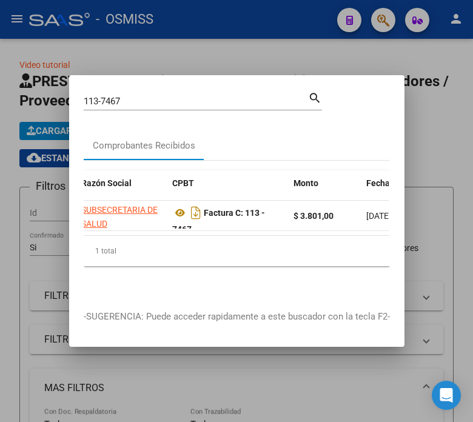
click at [132, 98] on input "113-7467" at bounding box center [196, 101] width 225 height 11
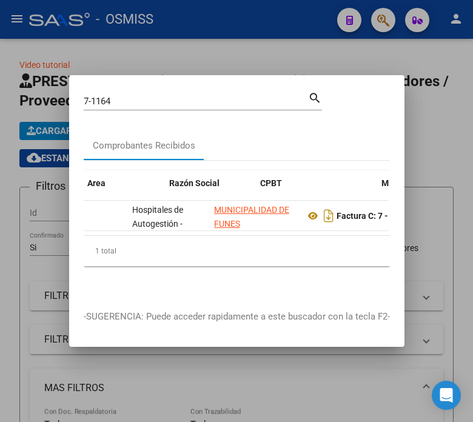
scroll to position [0, 246]
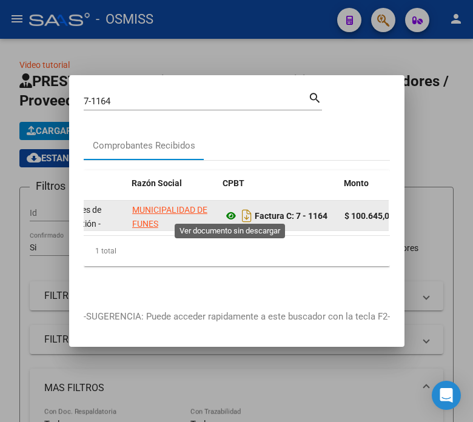
click at [231, 214] on icon at bounding box center [231, 216] width 16 height 15
click at [228, 211] on icon at bounding box center [231, 216] width 16 height 15
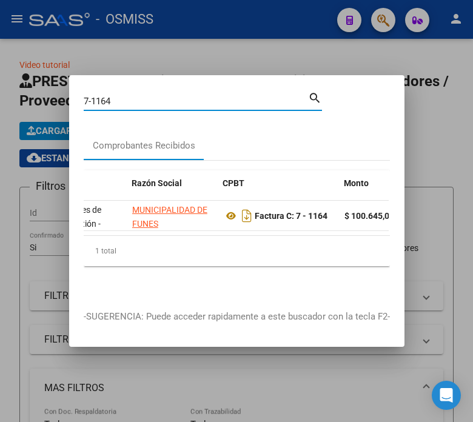
click at [164, 96] on input "7-1164" at bounding box center [196, 101] width 225 height 11
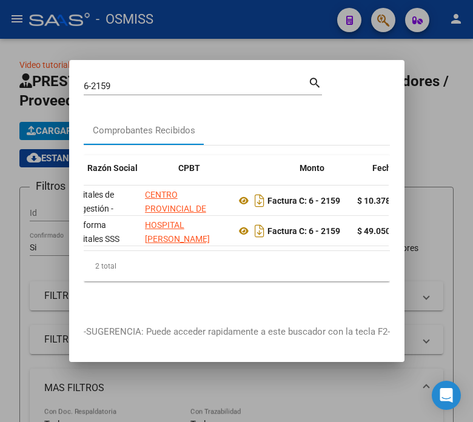
scroll to position [0, 291]
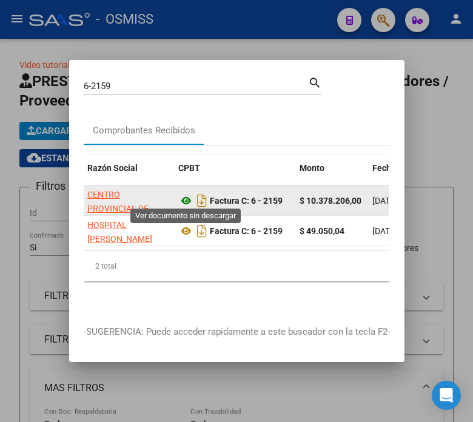
click at [183, 194] on icon at bounding box center [186, 201] width 16 height 15
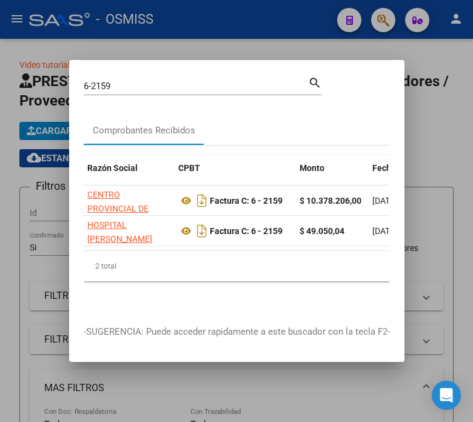
click at [271, 83] on input "6-2159" at bounding box center [196, 86] width 225 height 11
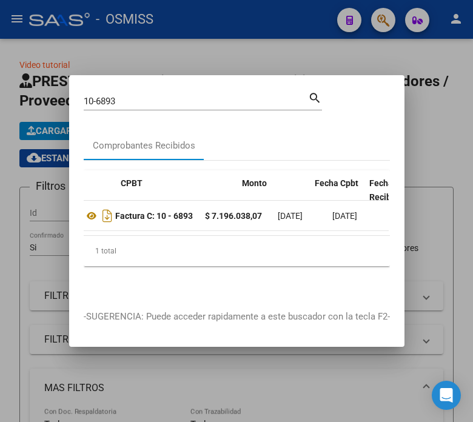
scroll to position [0, 336]
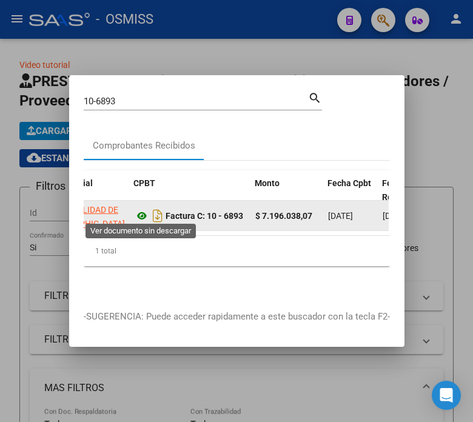
click at [144, 211] on icon at bounding box center [142, 216] width 16 height 15
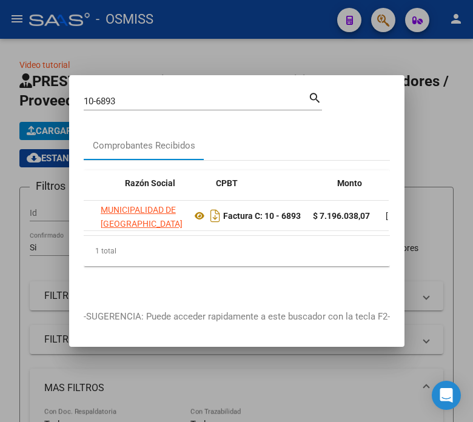
scroll to position [0, 253]
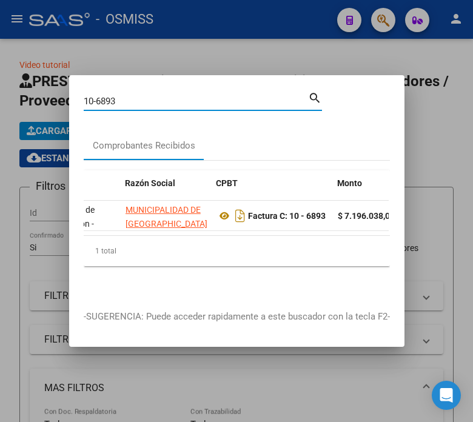
drag, startPoint x: 147, startPoint y: 97, endPoint x: 83, endPoint y: 83, distance: 65.2
click at [83, 83] on mat-dialog-container "10-6893 Buscar (apellido, dni, cuil, nro traspaso, cuit, obra social) search Co…" at bounding box center [237, 211] width 336 height 272
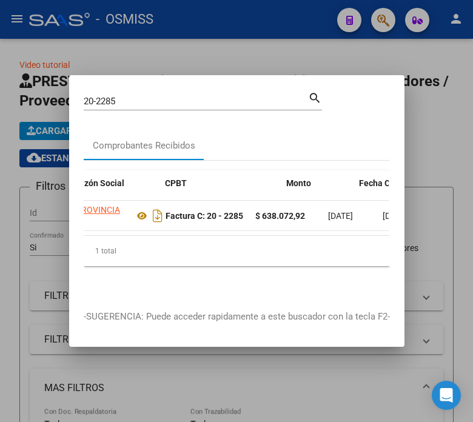
scroll to position [0, 373]
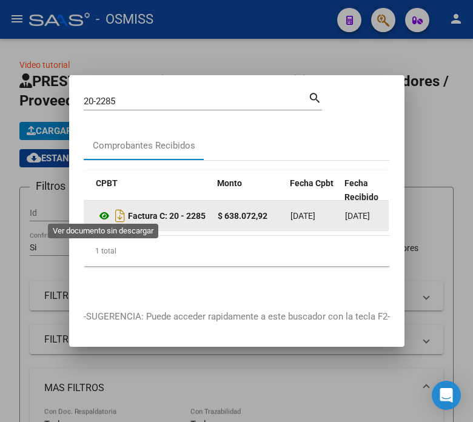
click at [100, 209] on icon at bounding box center [104, 216] width 16 height 15
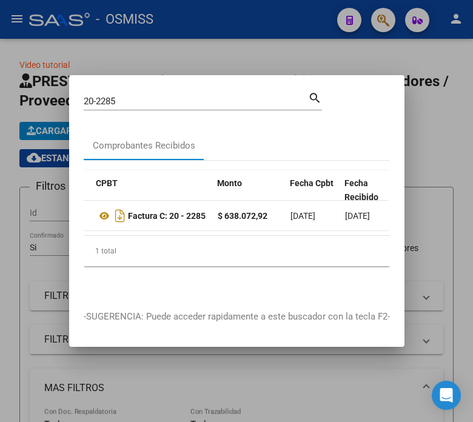
click at [176, 98] on input "20-2285" at bounding box center [196, 101] width 225 height 11
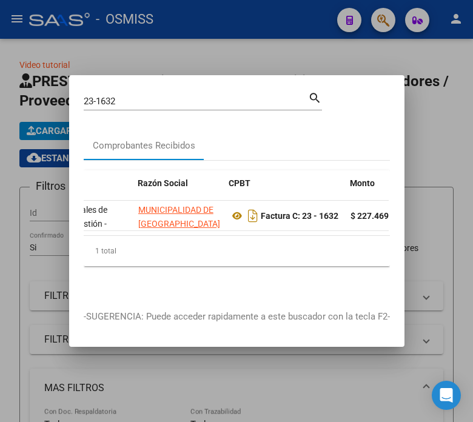
scroll to position [0, 278]
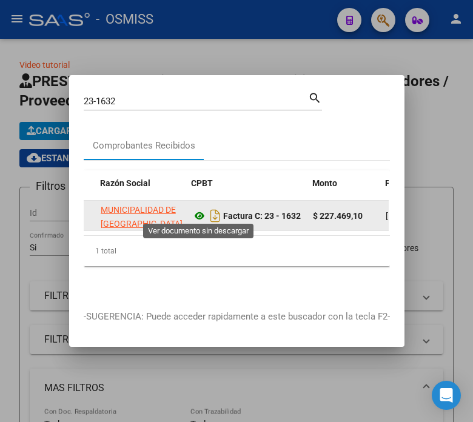
click at [195, 209] on icon at bounding box center [200, 216] width 16 height 15
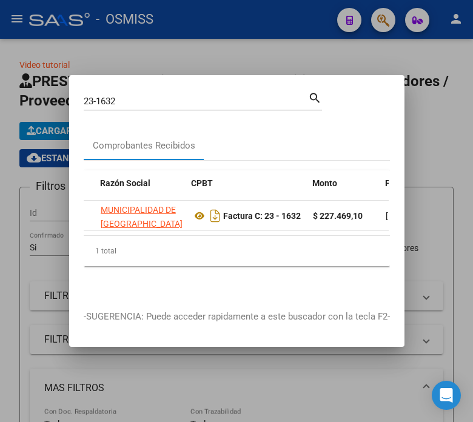
click at [180, 96] on input "23-1632" at bounding box center [196, 101] width 225 height 11
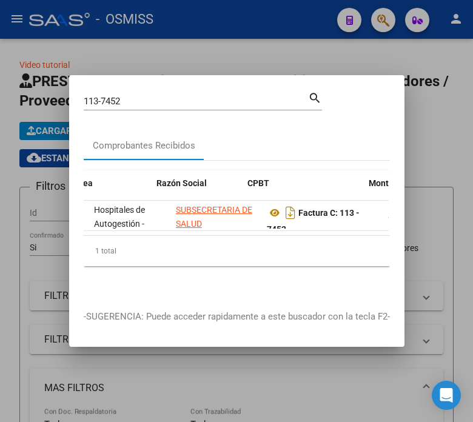
scroll to position [0, 221]
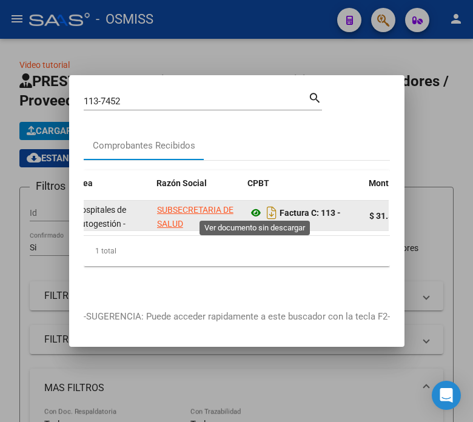
click at [255, 207] on icon at bounding box center [256, 213] width 16 height 15
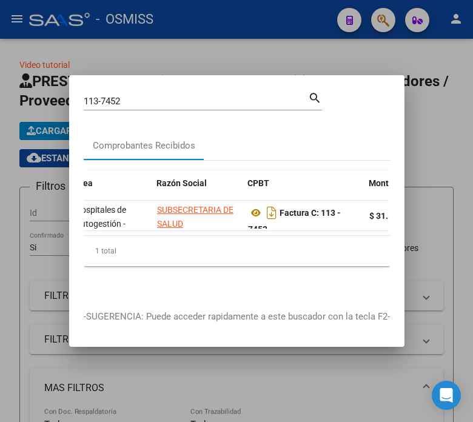
click at [147, 96] on input "113-7452" at bounding box center [196, 101] width 225 height 11
click at [146, 96] on input "113-7452" at bounding box center [196, 101] width 225 height 11
type input "1-413"
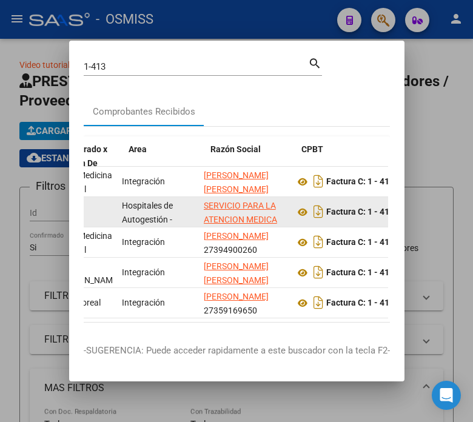
drag, startPoint x: 186, startPoint y: 213, endPoint x: 222, endPoint y: 204, distance: 37.4
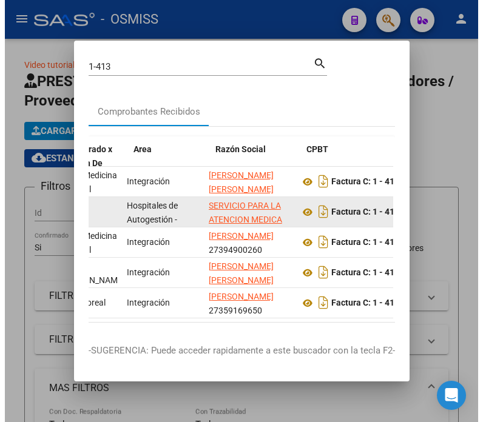
scroll to position [0, 190]
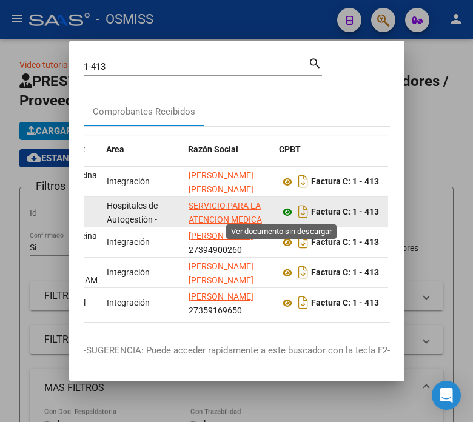
click at [280, 210] on icon at bounding box center [288, 212] width 16 height 15
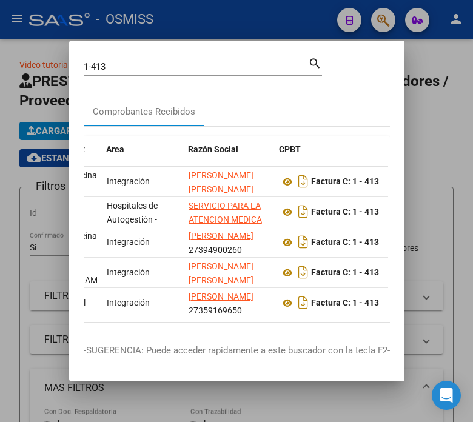
click at [427, 333] on div at bounding box center [236, 211] width 473 height 422
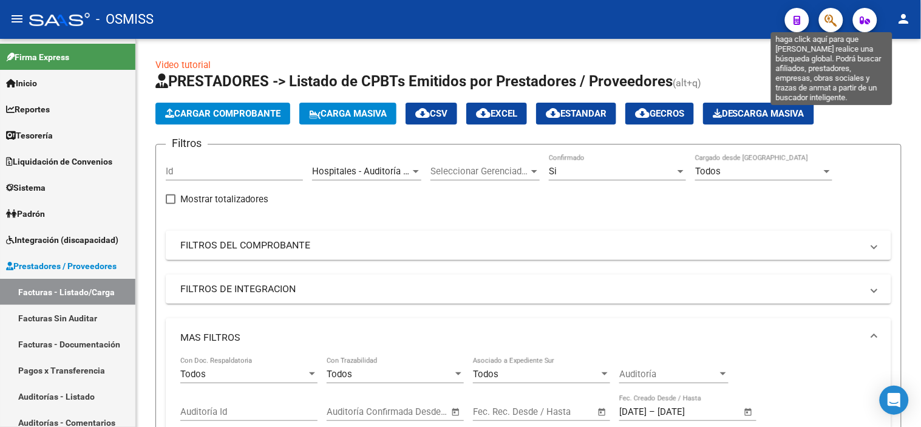
click at [826, 21] on icon "button" at bounding box center [831, 20] width 12 height 14
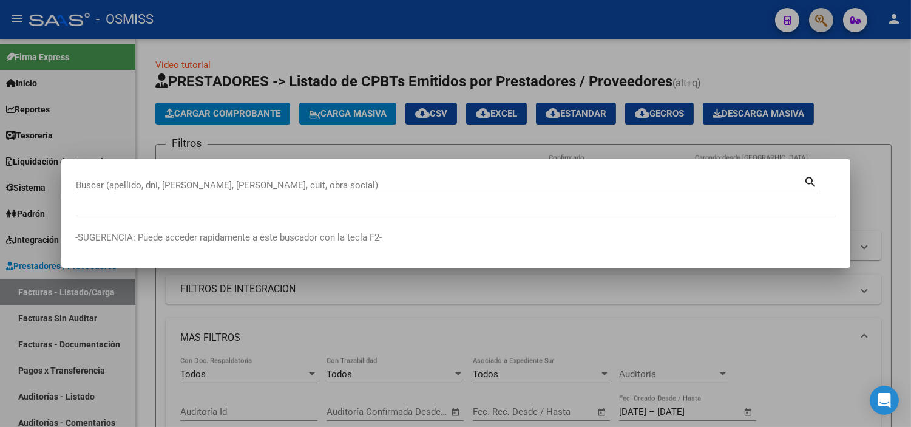
paste input "C0000400023004"
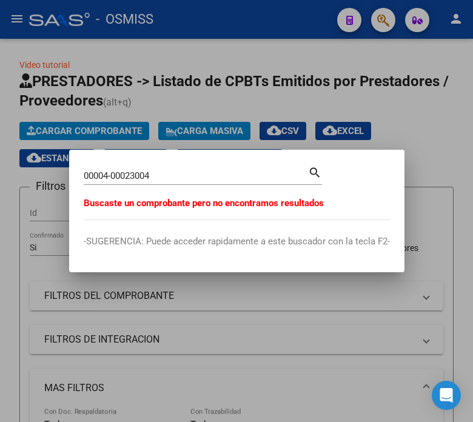
click at [113, 172] on input "00004-00023004" at bounding box center [196, 176] width 225 height 11
drag, startPoint x: 127, startPoint y: 174, endPoint x: 112, endPoint y: 177, distance: 16.1
click at [112, 177] on input "00004-00023004" at bounding box center [196, 176] width 225 height 11
click at [120, 173] on input "4-2304" at bounding box center [196, 176] width 225 height 11
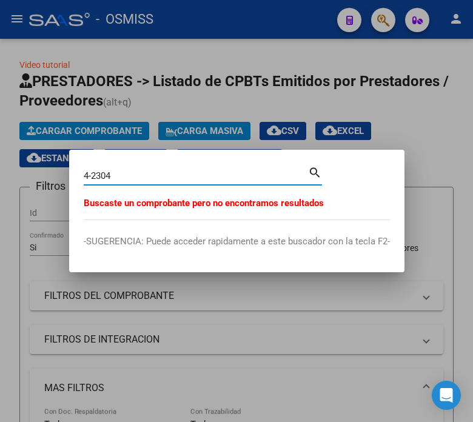
click at [119, 173] on input "4-2304" at bounding box center [196, 176] width 225 height 11
paste input "INT16000010102"
click at [146, 179] on input "1600-10102" at bounding box center [196, 176] width 225 height 11
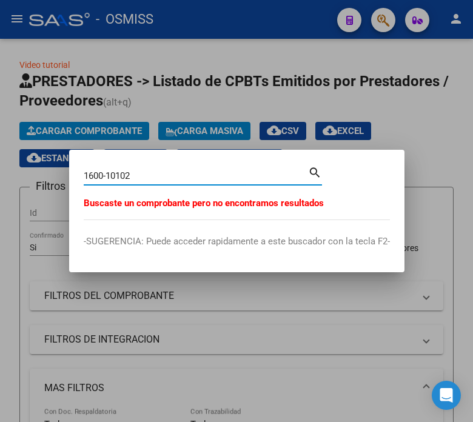
paste input "C0068500000008"
click at [90, 177] on input "C0068500000008" at bounding box center [196, 176] width 225 height 11
drag, startPoint x: 146, startPoint y: 177, endPoint x: 116, endPoint y: 178, distance: 29.8
click at [116, 178] on input "00685-00000008" at bounding box center [196, 176] width 225 height 11
click at [126, 178] on input "685-8" at bounding box center [196, 176] width 225 height 11
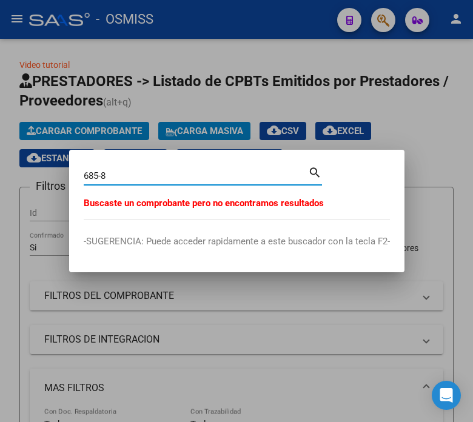
click at [126, 178] on input "685-8" at bounding box center [196, 176] width 225 height 11
paste input "C0001000020434"
click at [107, 177] on input "C0001000020434" at bounding box center [196, 176] width 225 height 11
drag, startPoint x: 129, startPoint y: 176, endPoint x: 107, endPoint y: 177, distance: 21.9
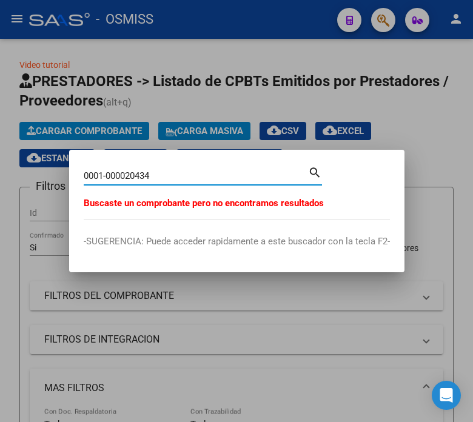
click at [107, 177] on input "0001-000020434" at bounding box center [196, 176] width 225 height 11
drag, startPoint x: 174, startPoint y: 178, endPoint x: 93, endPoint y: 174, distance: 80.2
click at [93, 174] on input "1-20434" at bounding box center [196, 176] width 225 height 11
click at [135, 174] on input "1-20434" at bounding box center [196, 176] width 225 height 11
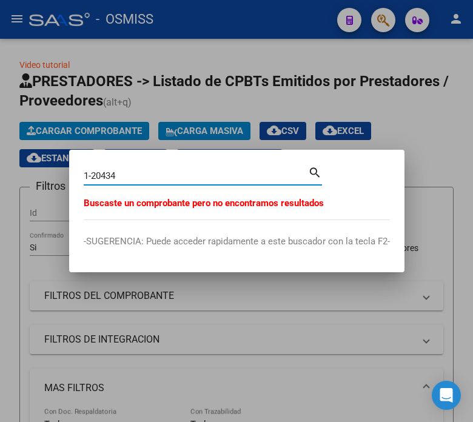
click at [135, 174] on input "1-20434" at bounding box center [196, 176] width 225 height 11
paste input "00010000"
click at [104, 175] on input "0001000020434" at bounding box center [196, 176] width 225 height 11
type input "0001-000020434"
click at [137, 121] on div at bounding box center [236, 211] width 473 height 422
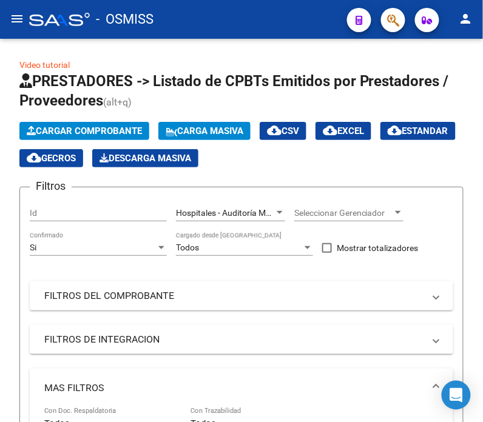
click at [19, 22] on mat-icon "menu" at bounding box center [17, 19] width 15 height 15
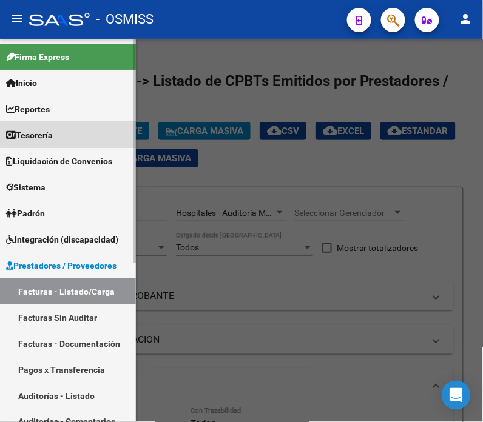
click at [74, 132] on link "Tesorería" at bounding box center [68, 135] width 136 height 26
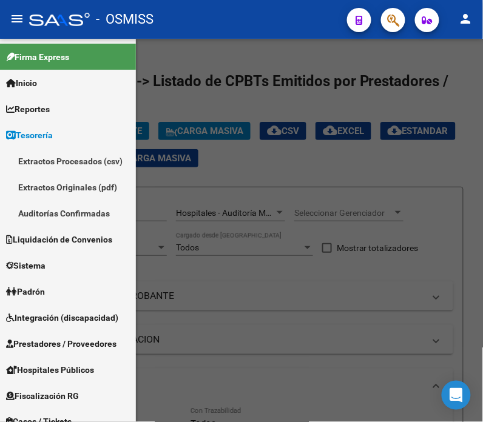
drag, startPoint x: 81, startPoint y: 215, endPoint x: 90, endPoint y: 225, distance: 13.3
click at [81, 215] on link "Auditorías Confirmadas" at bounding box center [68, 213] width 136 height 26
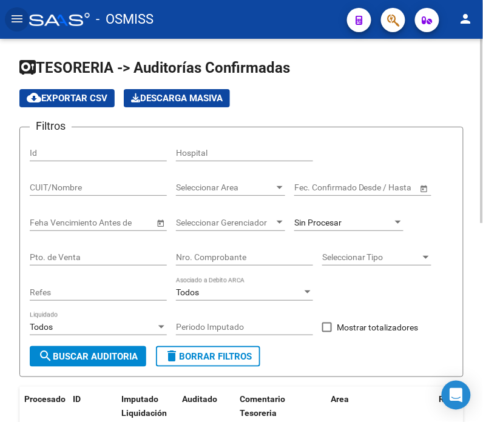
click at [226, 261] on input "Nro. Comprobante" at bounding box center [244, 257] width 137 height 10
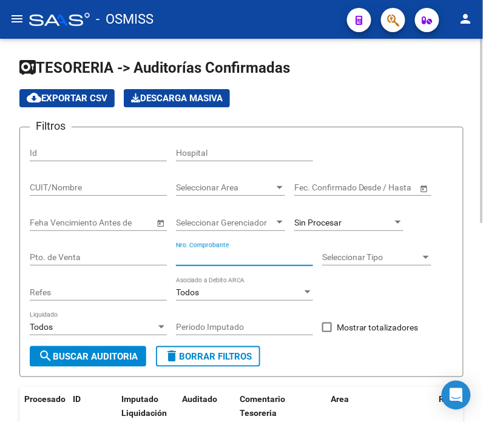
paste input "0001000020434"
drag, startPoint x: 213, startPoint y: 259, endPoint x: 164, endPoint y: 267, distance: 49.8
click at [164, 267] on div "Filtros Id Hospital CUIT/Nombre Seleccionar Area Seleccionar Area Fecha inicio …" at bounding box center [242, 241] width 424 height 209
type input "20434"
click at [313, 215] on div "Sin Procesar" at bounding box center [348, 219] width 109 height 24
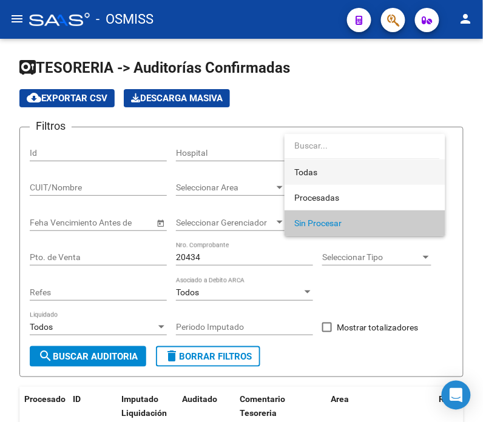
click at [322, 160] on span "Todas" at bounding box center [364, 172] width 141 height 25
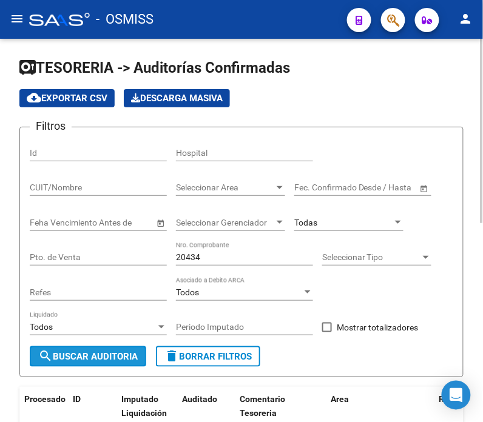
click at [89, 362] on span "search Buscar Auditoria" at bounding box center [88, 356] width 100 height 11
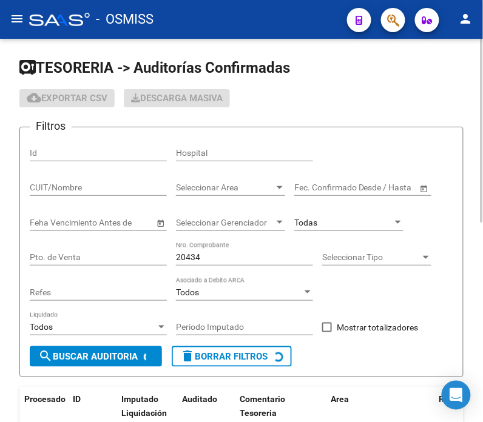
checkbox input "true"
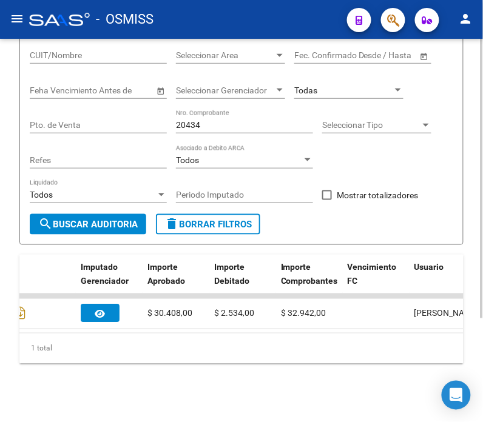
scroll to position [0, 786]
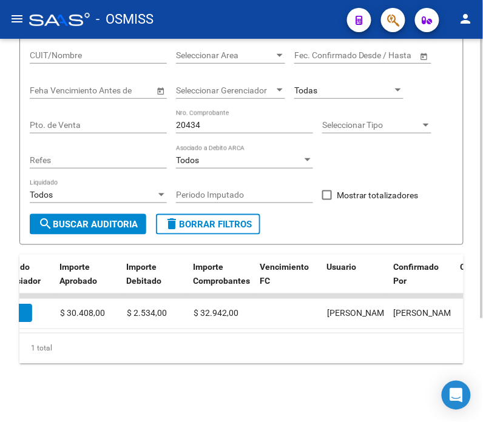
drag, startPoint x: 291, startPoint y: 334, endPoint x: 273, endPoint y: 332, distance: 18.3
click at [273, 332] on div "Procesado ID Imputado Liquidación Auditado Comentario Tesoreria Area Razon Soci…" at bounding box center [241, 309] width 444 height 109
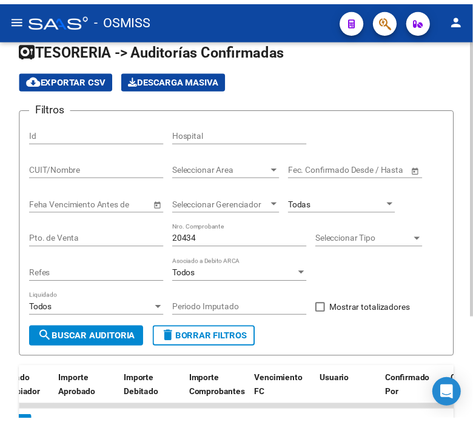
scroll to position [0, 0]
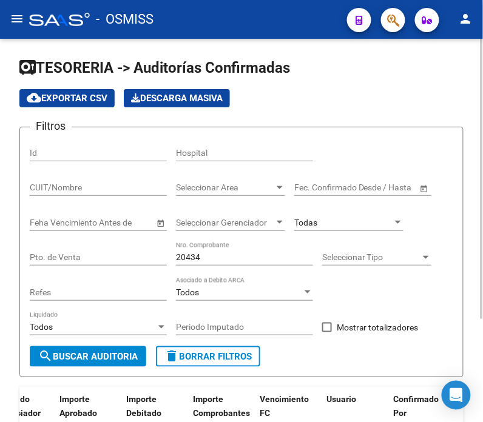
click at [226, 259] on input "20434" at bounding box center [244, 257] width 137 height 10
paste input "0253"
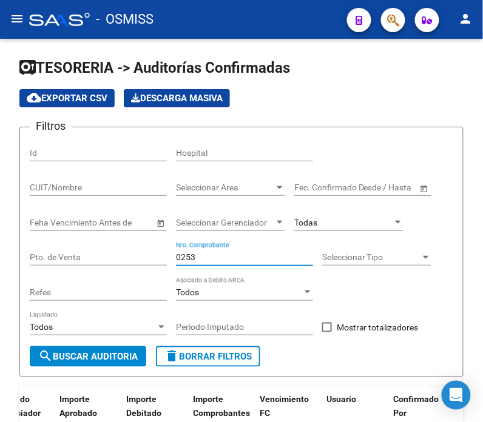
type input "0253"
click at [387, 33] on mat-toolbar "menu - OSMISS person" at bounding box center [241, 19] width 483 height 39
click at [392, 21] on icon "button" at bounding box center [393, 20] width 12 height 14
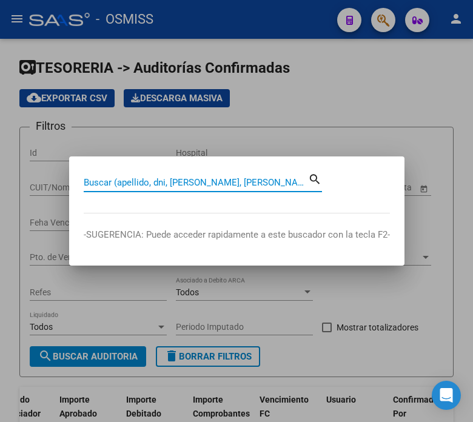
paste input "C0004000000253"
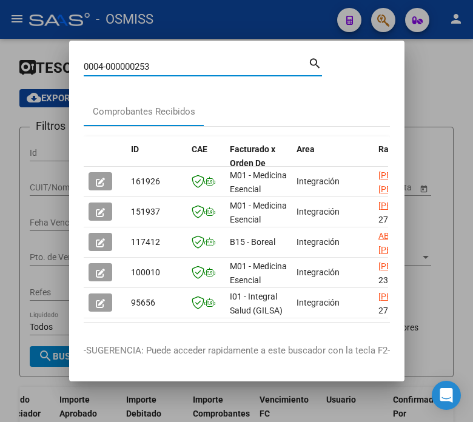
drag, startPoint x: 132, startPoint y: 64, endPoint x: 101, endPoint y: 62, distance: 31.0
click at [101, 62] on input "0004-000000253" at bounding box center [196, 66] width 225 height 11
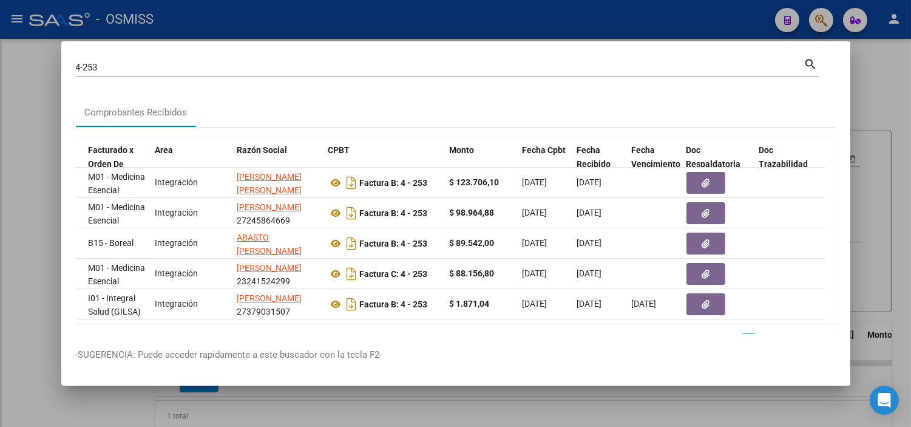
scroll to position [0, 732]
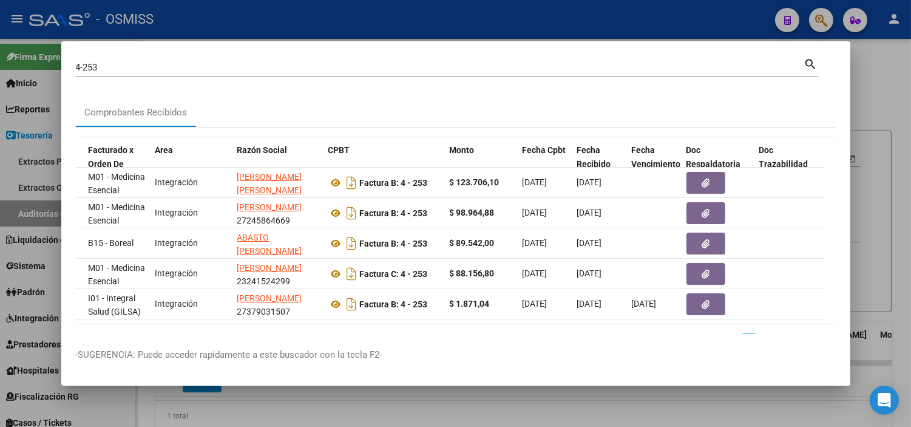
click at [289, 69] on input "4-253" at bounding box center [440, 67] width 728 height 11
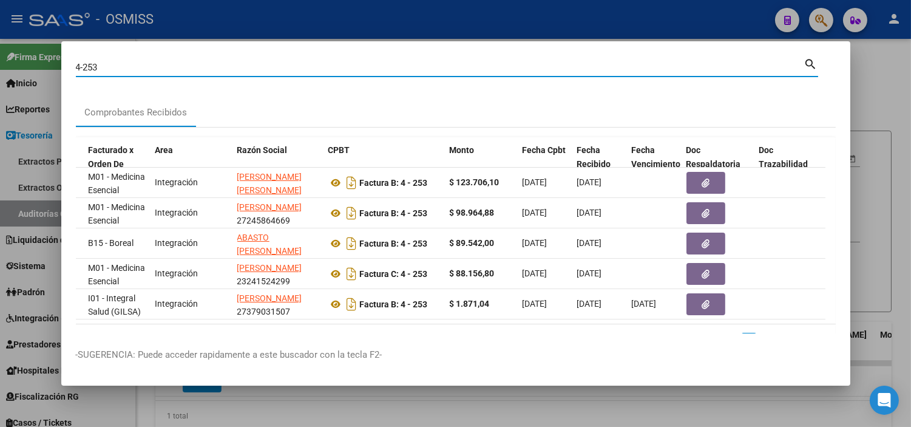
click at [289, 69] on input "4-253" at bounding box center [440, 67] width 728 height 11
paste input "1-832"
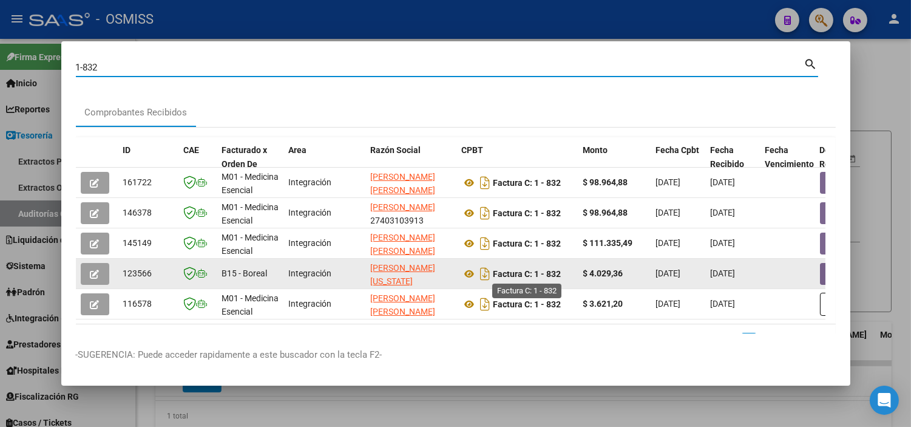
scroll to position [39, 0]
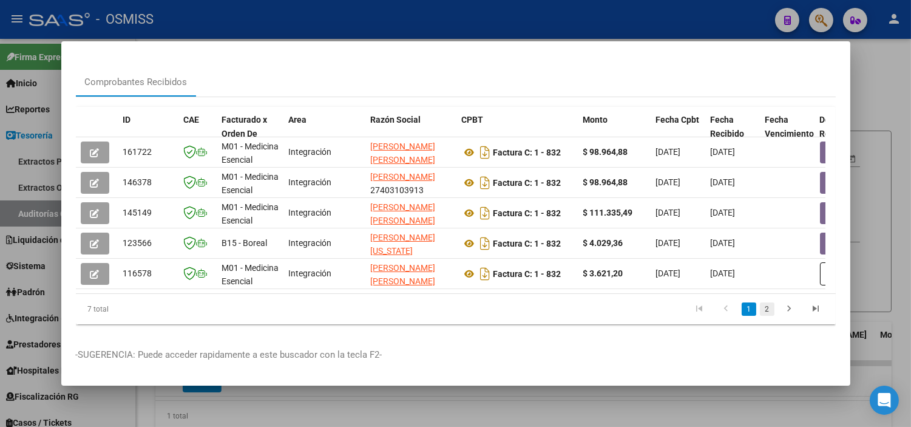
click at [760, 308] on link "2" at bounding box center [767, 308] width 15 height 13
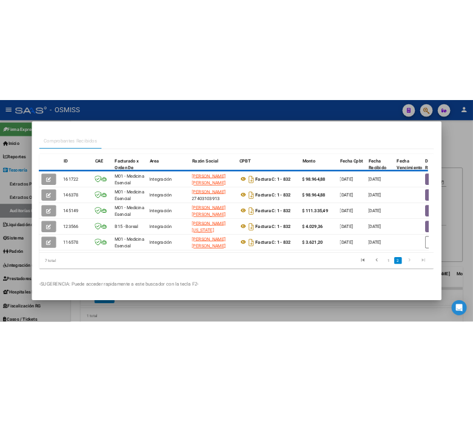
scroll to position [0, 0]
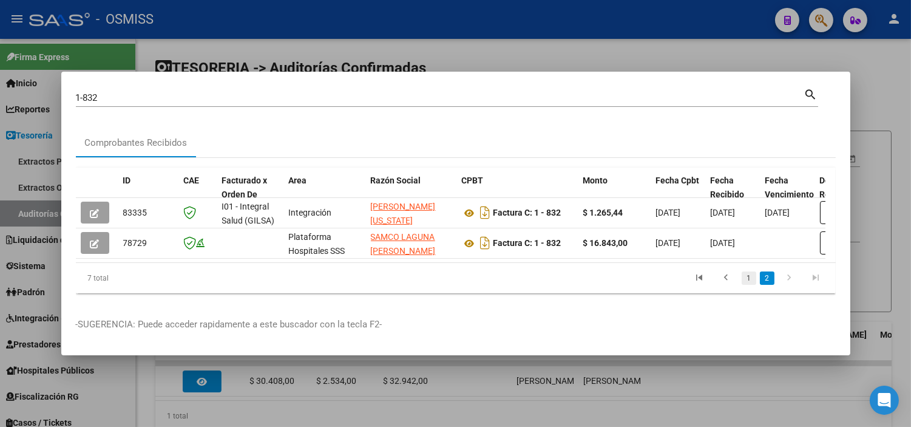
click at [754, 283] on link "1" at bounding box center [749, 277] width 15 height 13
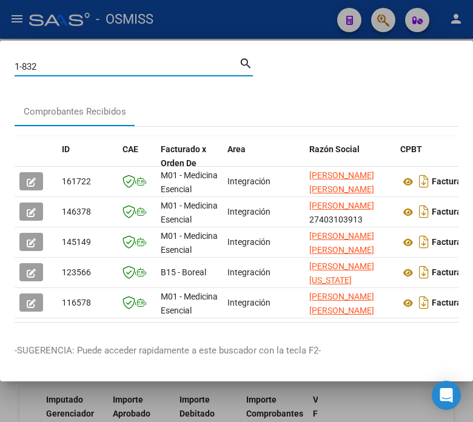
click at [140, 68] on input "1-832" at bounding box center [127, 66] width 225 height 11
paste input "C0000400020956"
click at [41, 64] on input "C0000400020956" at bounding box center [127, 66] width 225 height 11
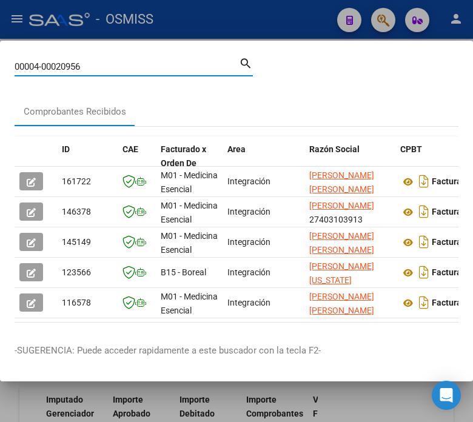
type input "00004-00020956"
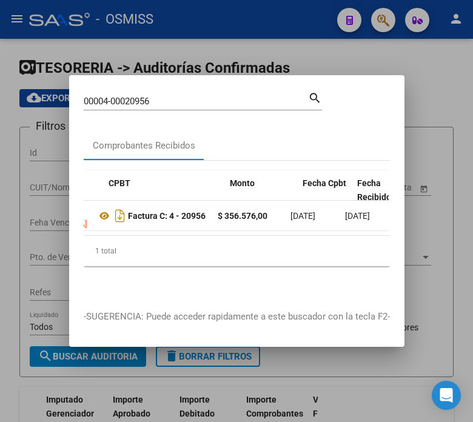
scroll to position [0, 360]
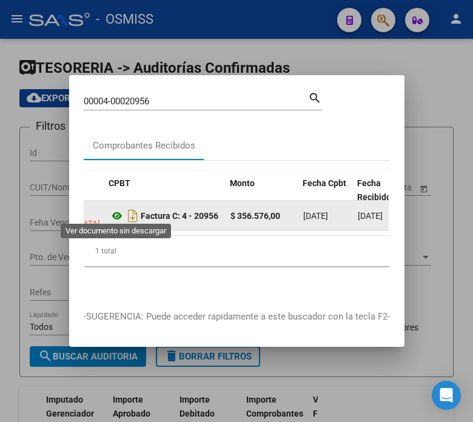
click at [110, 214] on icon at bounding box center [117, 216] width 16 height 15
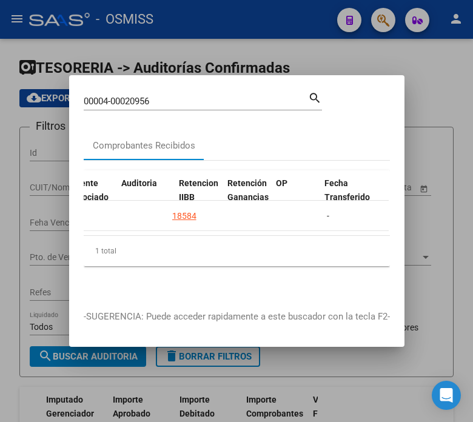
scroll to position [0, 918]
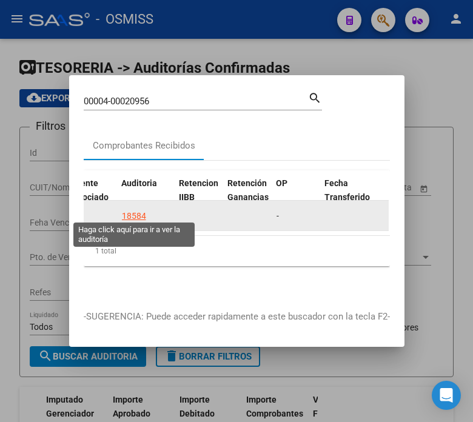
click at [132, 209] on div "18584" at bounding box center [134, 216] width 24 height 14
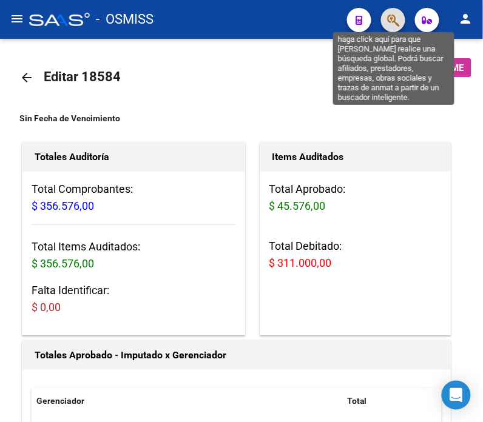
click at [395, 24] on icon "button" at bounding box center [393, 20] width 12 height 14
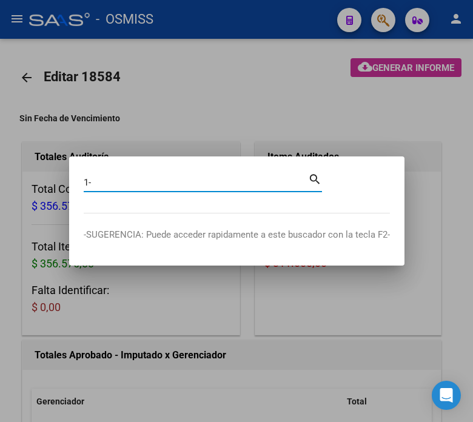
paste input "72566"
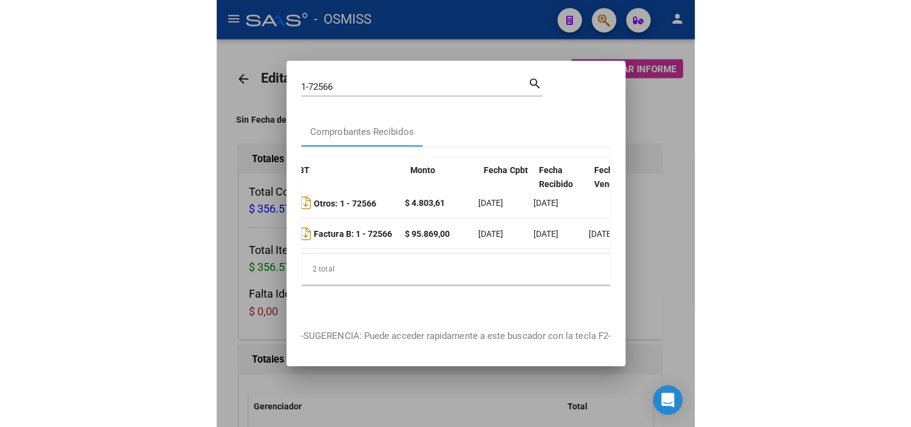
scroll to position [0, 373]
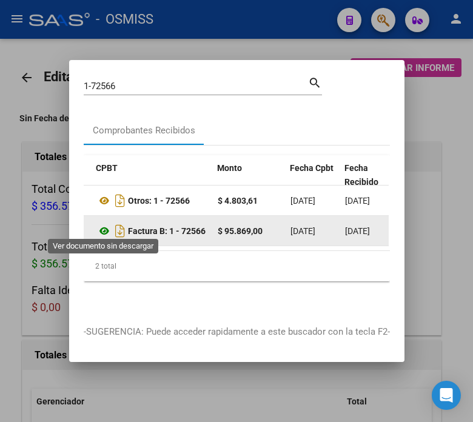
click at [103, 225] on icon at bounding box center [104, 231] width 16 height 15
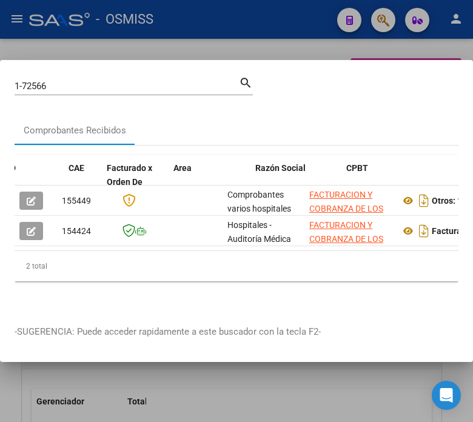
scroll to position [0, 334]
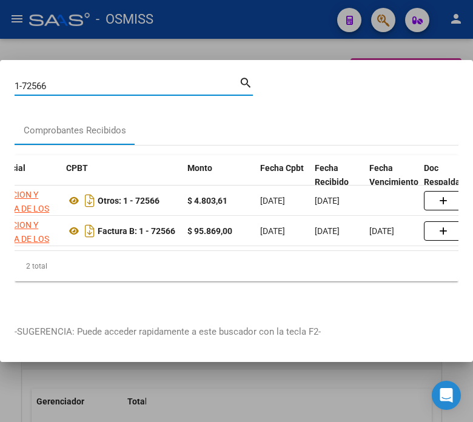
click at [77, 82] on input "1-72566" at bounding box center [127, 86] width 225 height 11
paste input "0000100071348"
click at [38, 81] on input "0000100071348" at bounding box center [127, 86] width 225 height 11
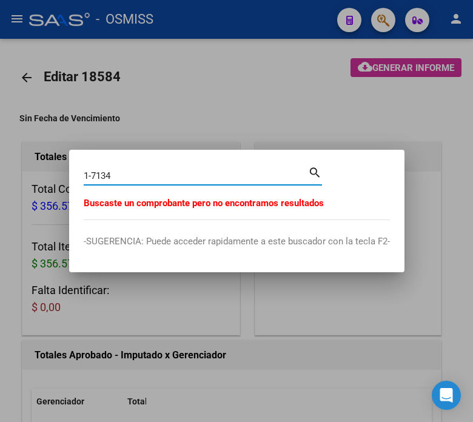
click at [141, 175] on input "1-7134" at bounding box center [196, 176] width 225 height 11
paste input "C0007300000551"
click at [86, 178] on input "C0007300000551" at bounding box center [196, 176] width 225 height 11
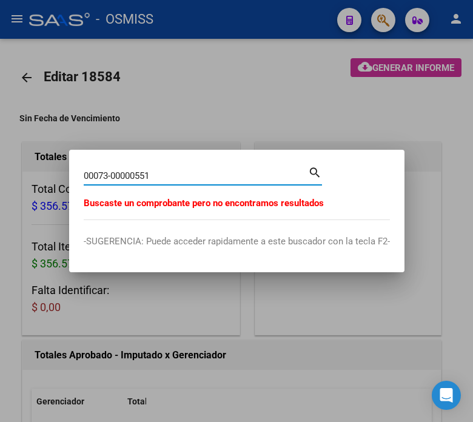
type input "00073-00000551"
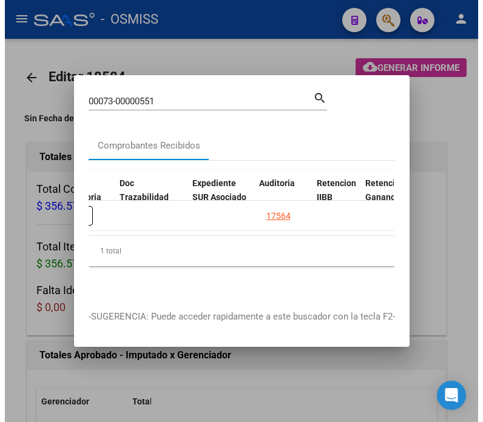
scroll to position [0, 772]
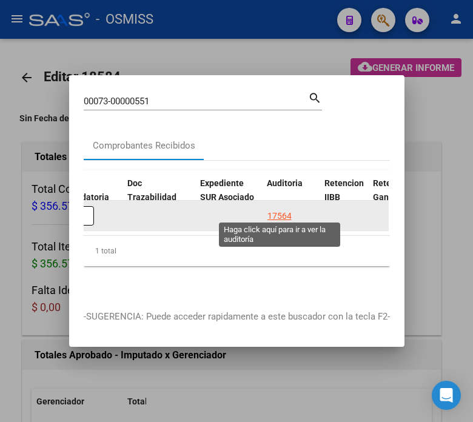
click at [277, 212] on div "17564" at bounding box center [280, 216] width 24 height 14
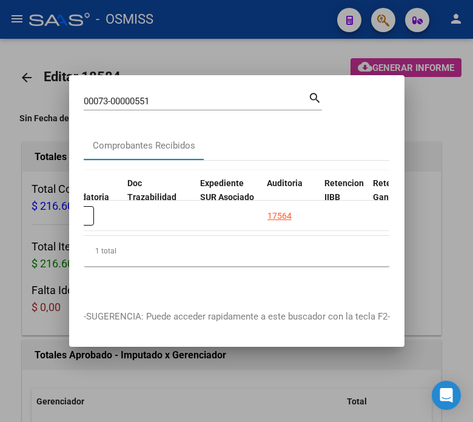
click at [66, 302] on div at bounding box center [236, 211] width 473 height 422
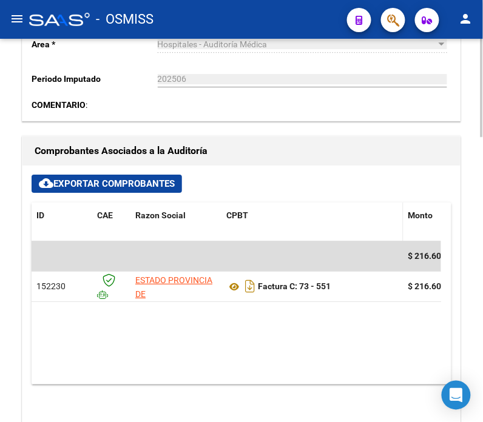
scroll to position [674, 0]
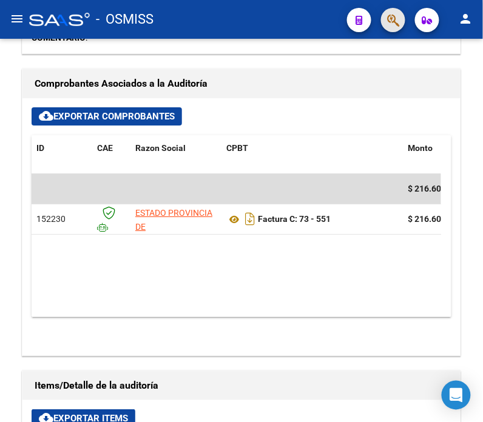
click at [388, 27] on span "button" at bounding box center [393, 20] width 12 height 25
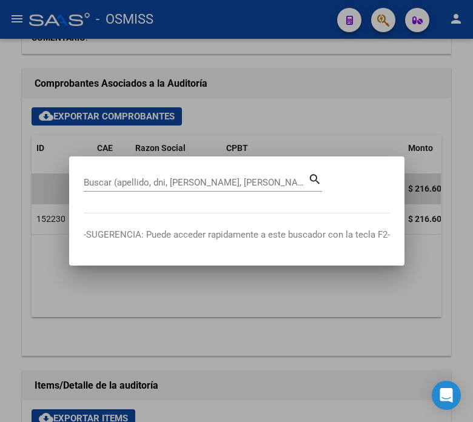
paste input "INT00100076820"
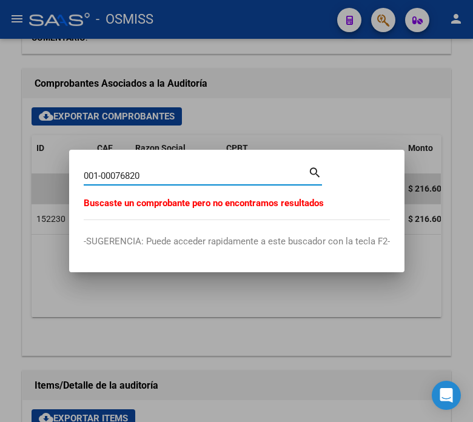
drag, startPoint x: 117, startPoint y: 177, endPoint x: 103, endPoint y: 174, distance: 13.8
click at [103, 174] on input "001-00076820" at bounding box center [196, 176] width 225 height 11
type input "1-76820"
drag, startPoint x: 126, startPoint y: 180, endPoint x: 182, endPoint y: 181, distance: 55.8
click at [182, 181] on input "1-76820" at bounding box center [196, 176] width 225 height 11
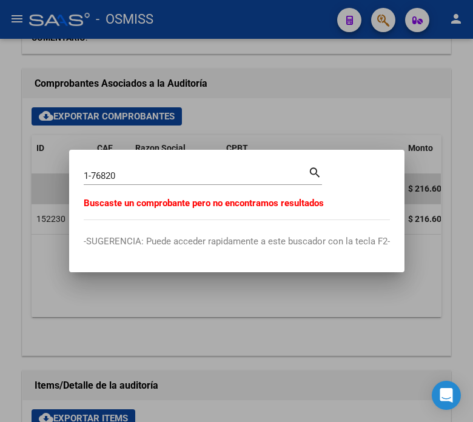
click at [251, 137] on div at bounding box center [236, 211] width 473 height 422
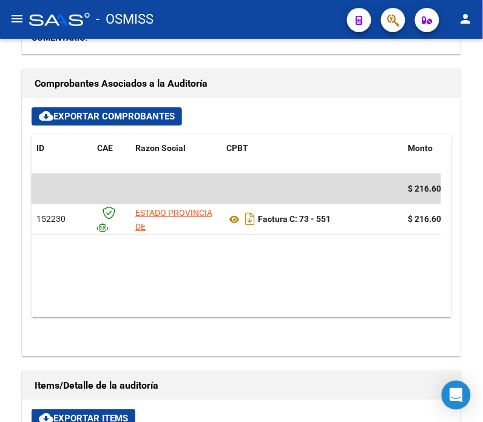
click at [53, 17] on div at bounding box center [59, 19] width 61 height 13
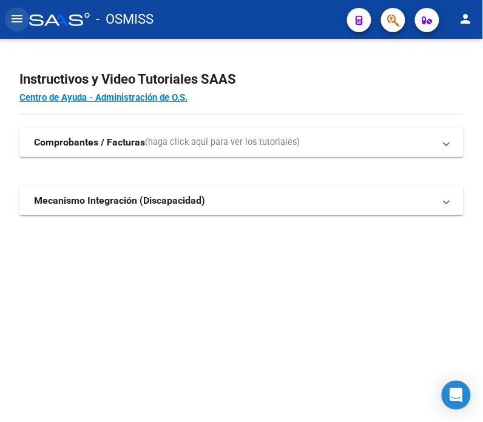
click at [10, 19] on mat-icon "menu" at bounding box center [17, 19] width 15 height 15
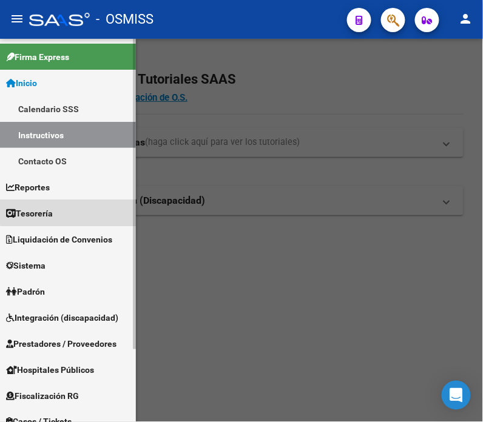
click at [73, 209] on link "Tesorería" at bounding box center [68, 213] width 136 height 26
click at [91, 215] on link "Tesorería" at bounding box center [68, 213] width 136 height 26
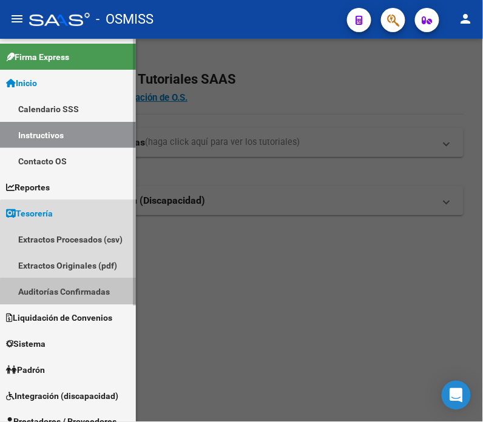
click at [75, 292] on link "Auditorías Confirmadas" at bounding box center [68, 292] width 136 height 26
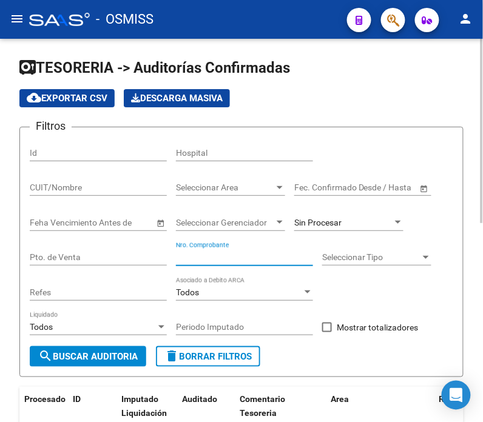
click at [208, 257] on input "Nro. Comprobante" at bounding box center [244, 257] width 137 height 10
paste input "76820"
type input "76820"
click at [314, 223] on span "Sin Procesar" at bounding box center [317, 223] width 47 height 10
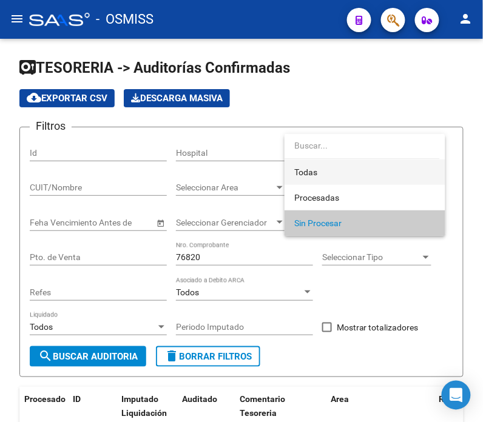
click at [340, 164] on span "Todas" at bounding box center [364, 172] width 141 height 25
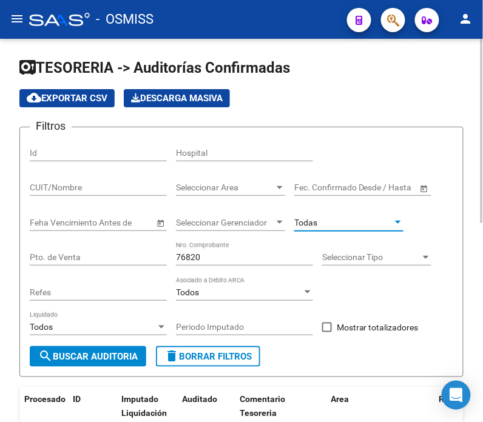
click at [122, 360] on span "search Buscar Auditoria" at bounding box center [88, 356] width 100 height 11
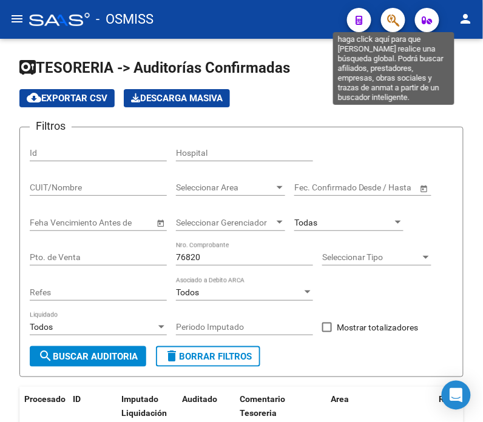
click at [393, 22] on icon "button" at bounding box center [393, 20] width 12 height 14
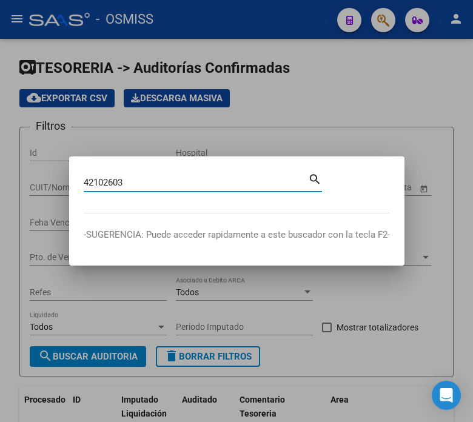
type input "42102603"
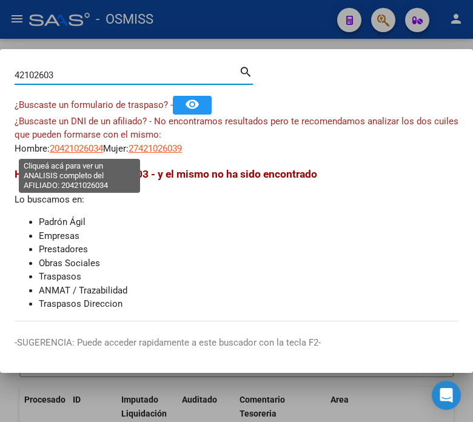
click at [72, 144] on span "20421026034" at bounding box center [76, 148] width 53 height 11
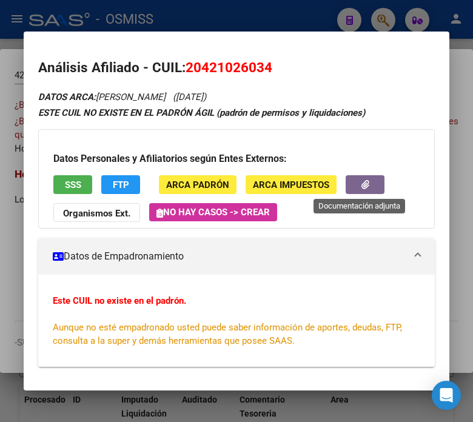
click at [350, 182] on button "button" at bounding box center [365, 184] width 39 height 19
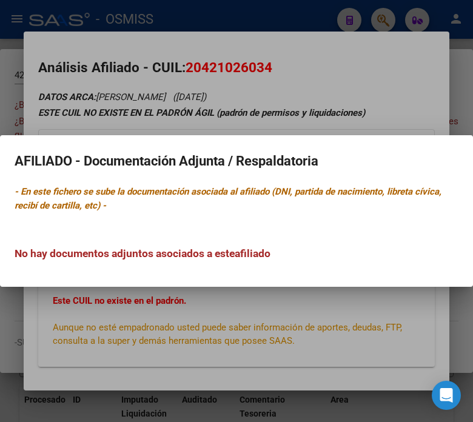
click at [350, 110] on div at bounding box center [236, 211] width 473 height 422
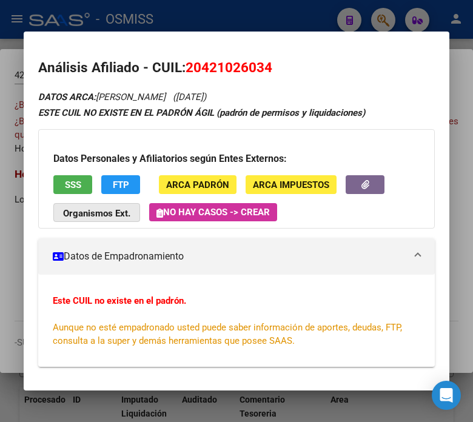
click at [105, 208] on strong "Organismos Ext." at bounding box center [96, 213] width 67 height 11
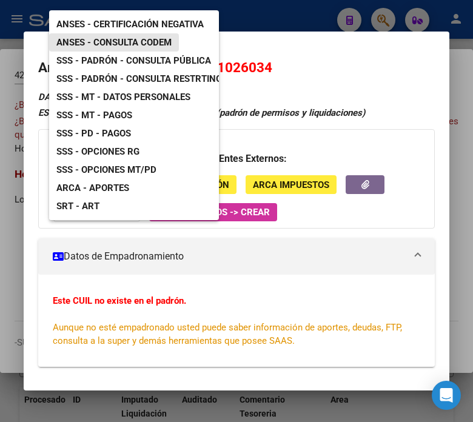
click at [129, 37] on span "ANSES - Consulta CODEM" at bounding box center [113, 42] width 115 height 11
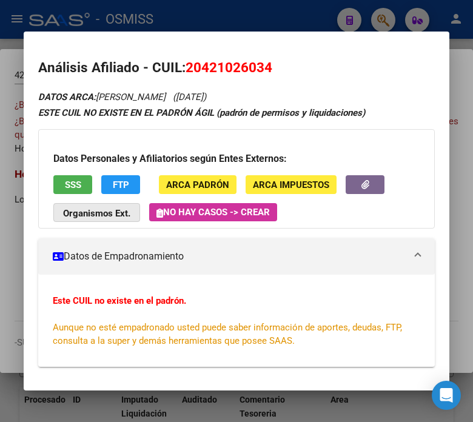
click at [124, 217] on strong "Organismos Ext." at bounding box center [96, 213] width 67 height 11
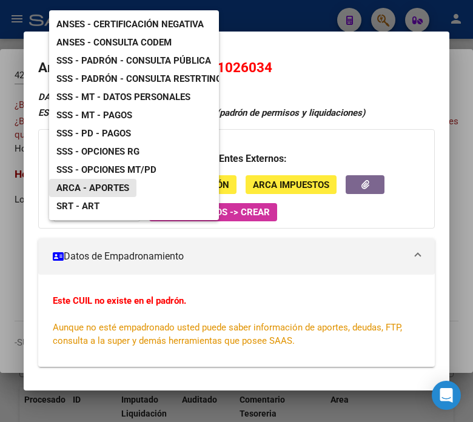
click at [112, 183] on span "ARCA - Aportes" at bounding box center [92, 188] width 73 height 11
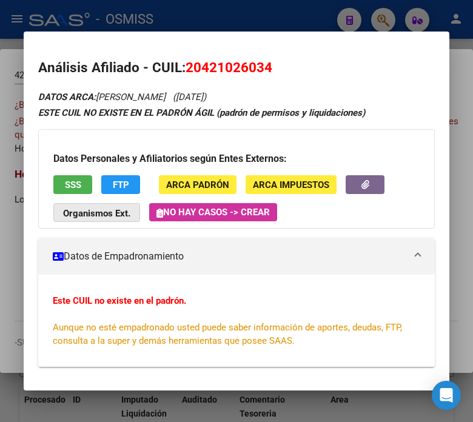
click at [115, 215] on strong "Organismos Ext." at bounding box center [96, 213] width 67 height 11
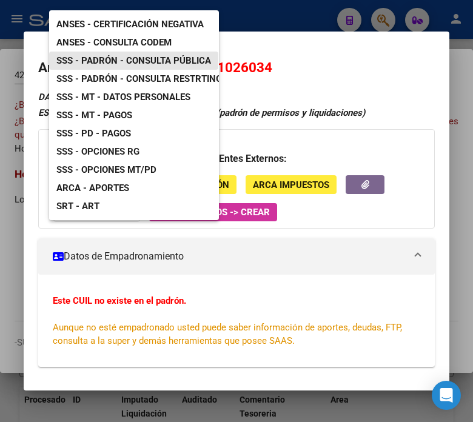
click at [195, 55] on span "SSS - Padrón - Consulta Pública" at bounding box center [133, 60] width 155 height 11
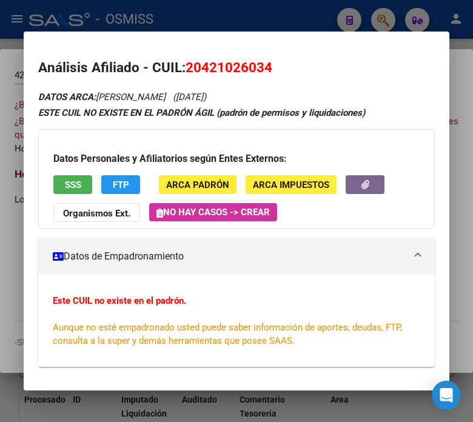
click at [115, 209] on strong "Organismos Ext." at bounding box center [96, 213] width 67 height 11
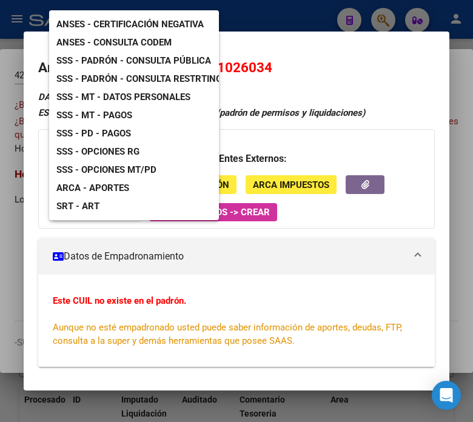
click at [144, 164] on span "SSS - Opciones MT/PD" at bounding box center [106, 169] width 100 height 11
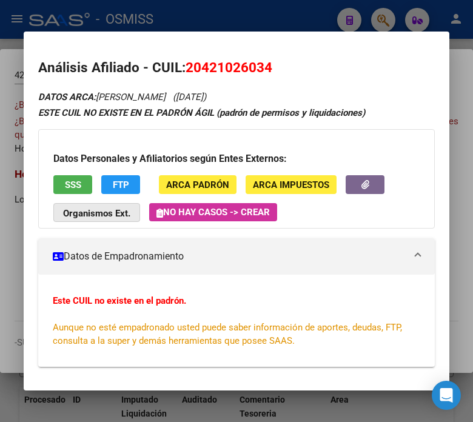
click at [126, 208] on button "Organismos Ext." at bounding box center [96, 212] width 87 height 19
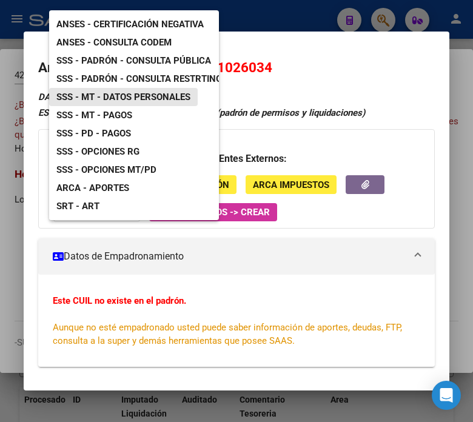
click at [132, 92] on span "SSS - MT - Datos Personales" at bounding box center [123, 97] width 134 height 11
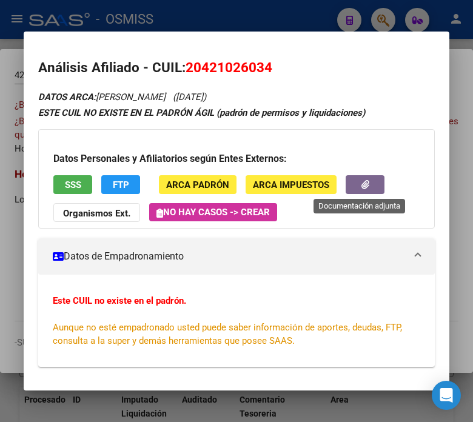
click at [365, 179] on button "button" at bounding box center [365, 184] width 39 height 19
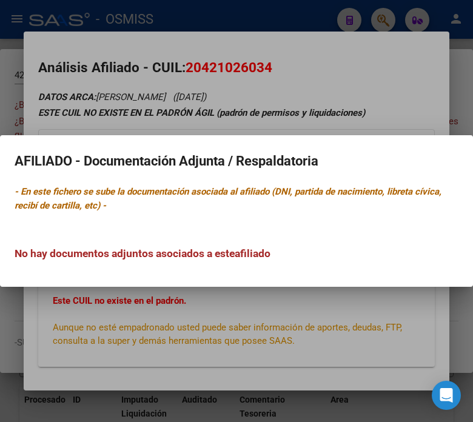
click at [305, 92] on div at bounding box center [236, 211] width 473 height 422
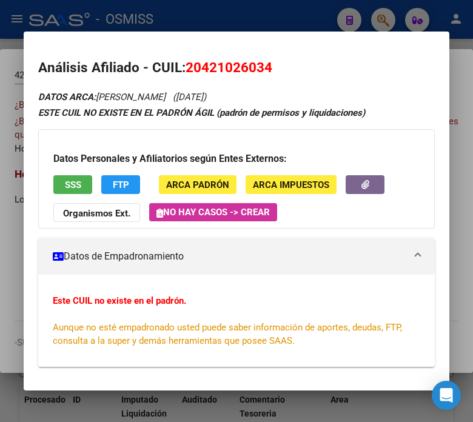
click at [120, 211] on strong "Organismos Ext." at bounding box center [96, 213] width 67 height 11
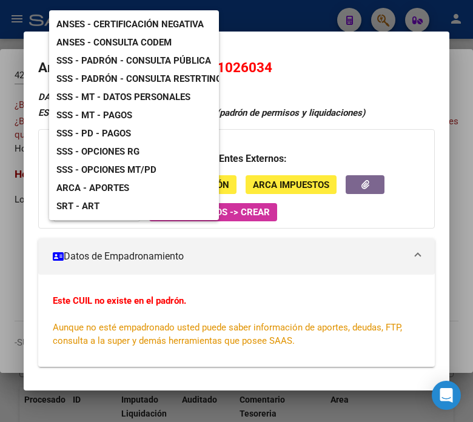
click at [149, 102] on div "ANSES - Certificación Negativa ANSES - Consulta CODEM SSS - Padrón - Consulta P…" at bounding box center [134, 115] width 170 height 210
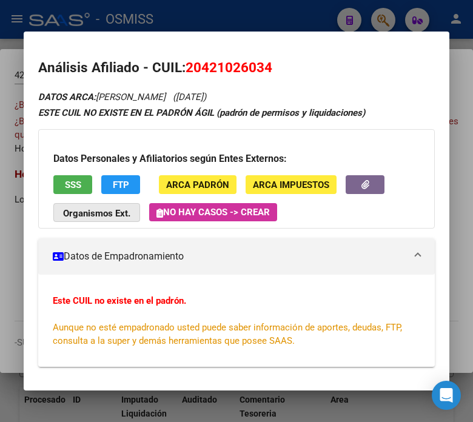
click at [118, 213] on strong "Organismos Ext." at bounding box center [96, 213] width 67 height 11
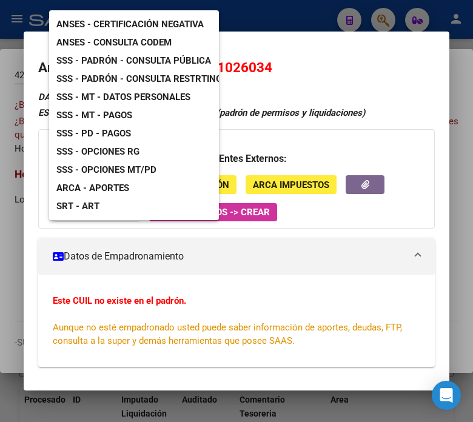
click at [118, 110] on span "SSS - MT - Pagos" at bounding box center [94, 115] width 76 height 11
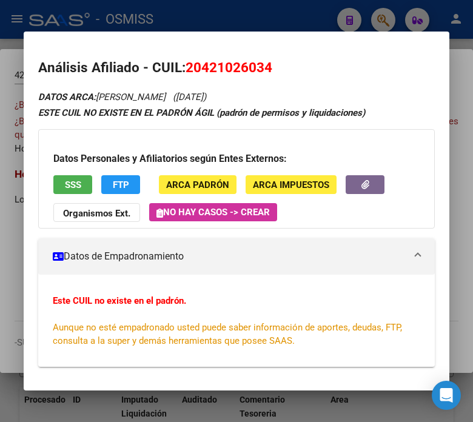
click at [201, 24] on div at bounding box center [236, 211] width 473 height 422
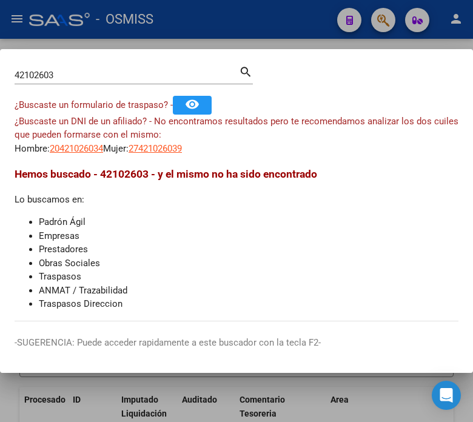
click at [201, 24] on div at bounding box center [236, 211] width 473 height 422
